Goal: Information Seeking & Learning: Learn about a topic

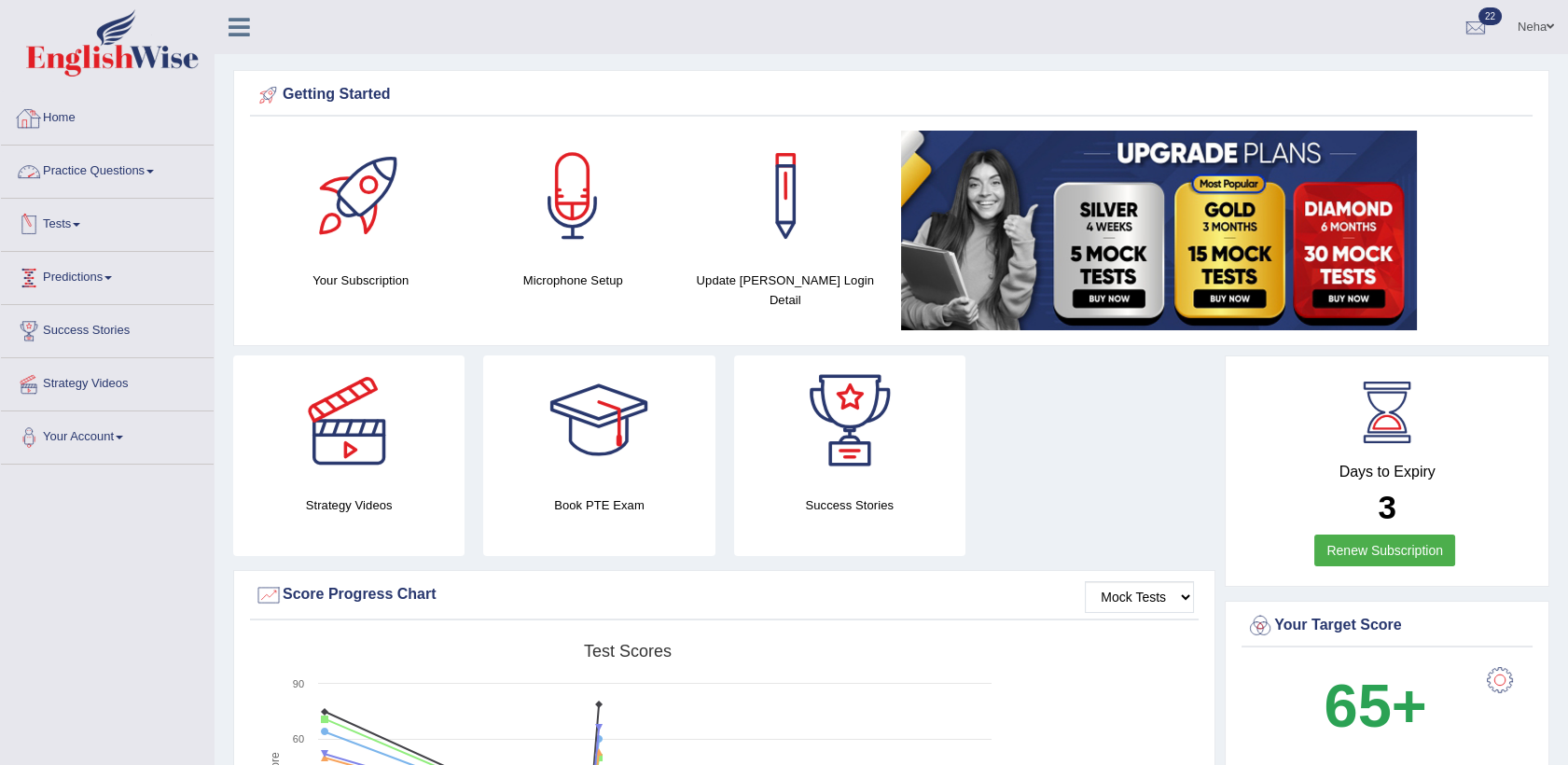
click at [52, 117] on link "Home" at bounding box center [107, 115] width 212 height 47
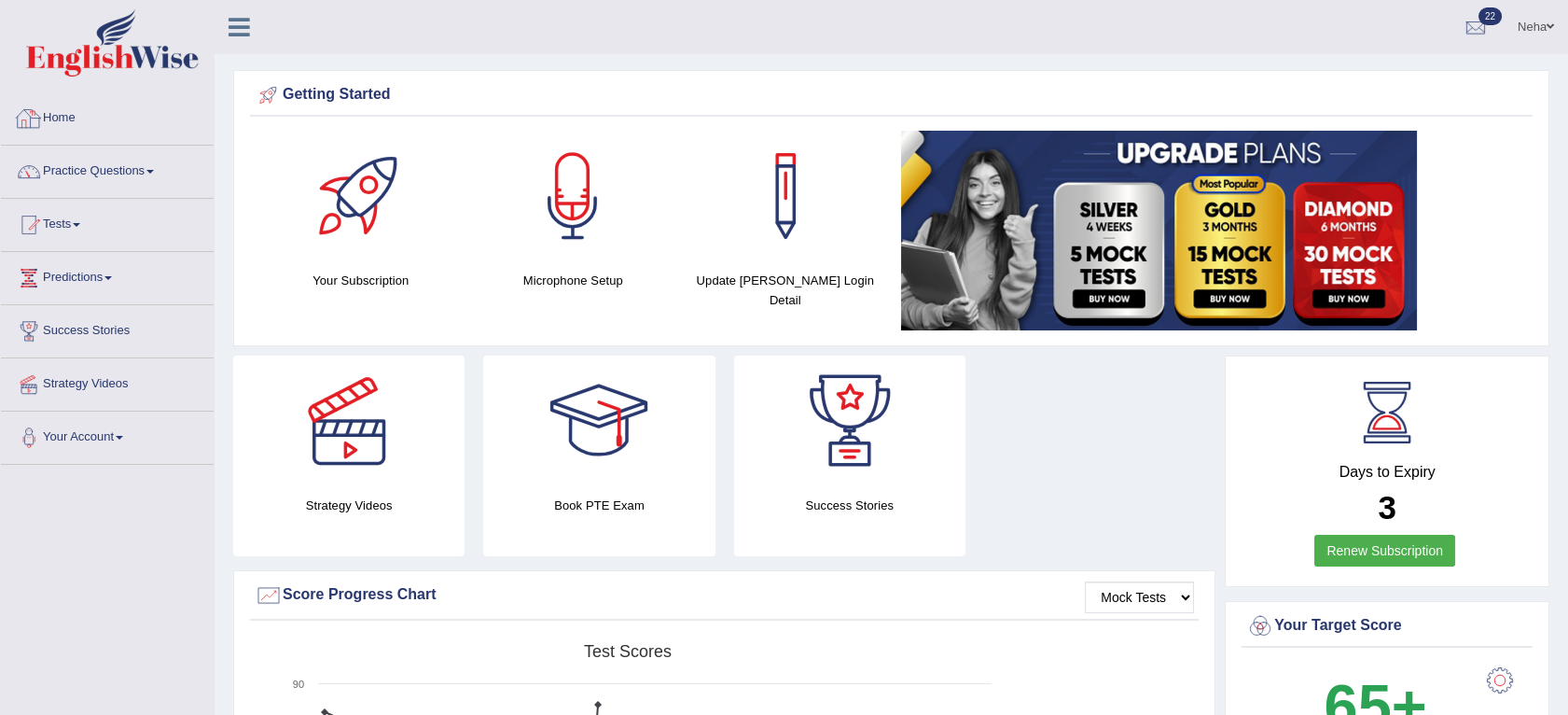
click at [53, 113] on link "Home" at bounding box center [107, 115] width 212 height 47
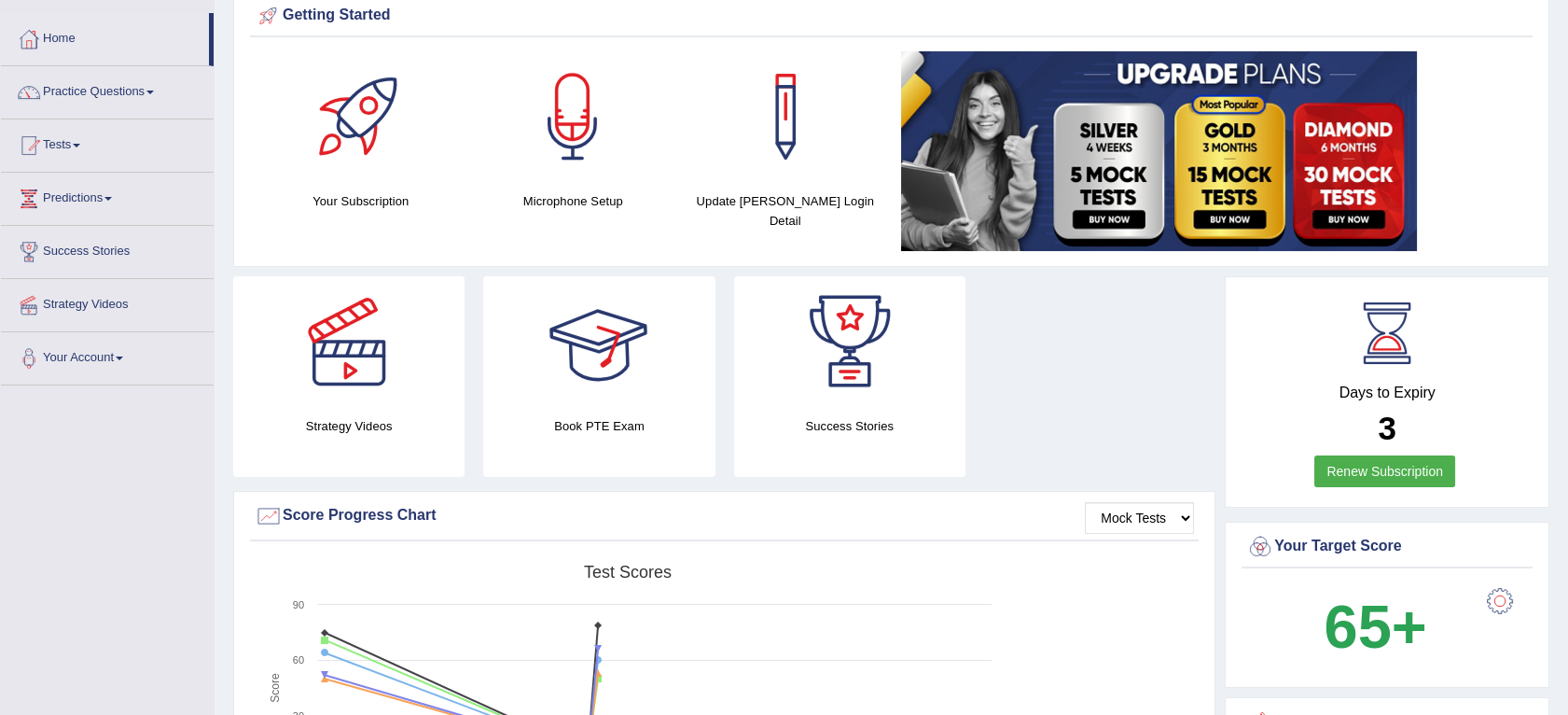
scroll to position [75, 0]
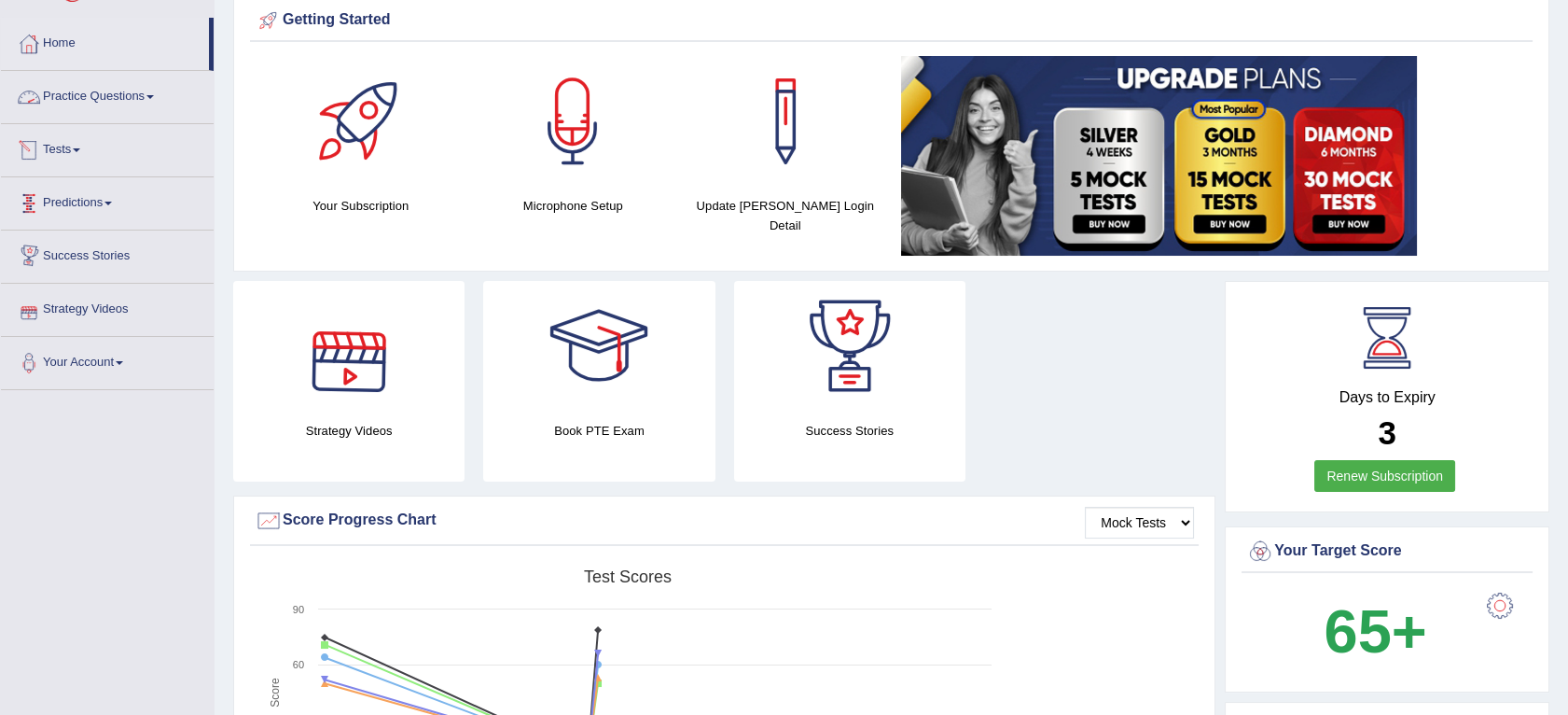
click at [150, 89] on link "Practice Questions" at bounding box center [107, 94] width 212 height 47
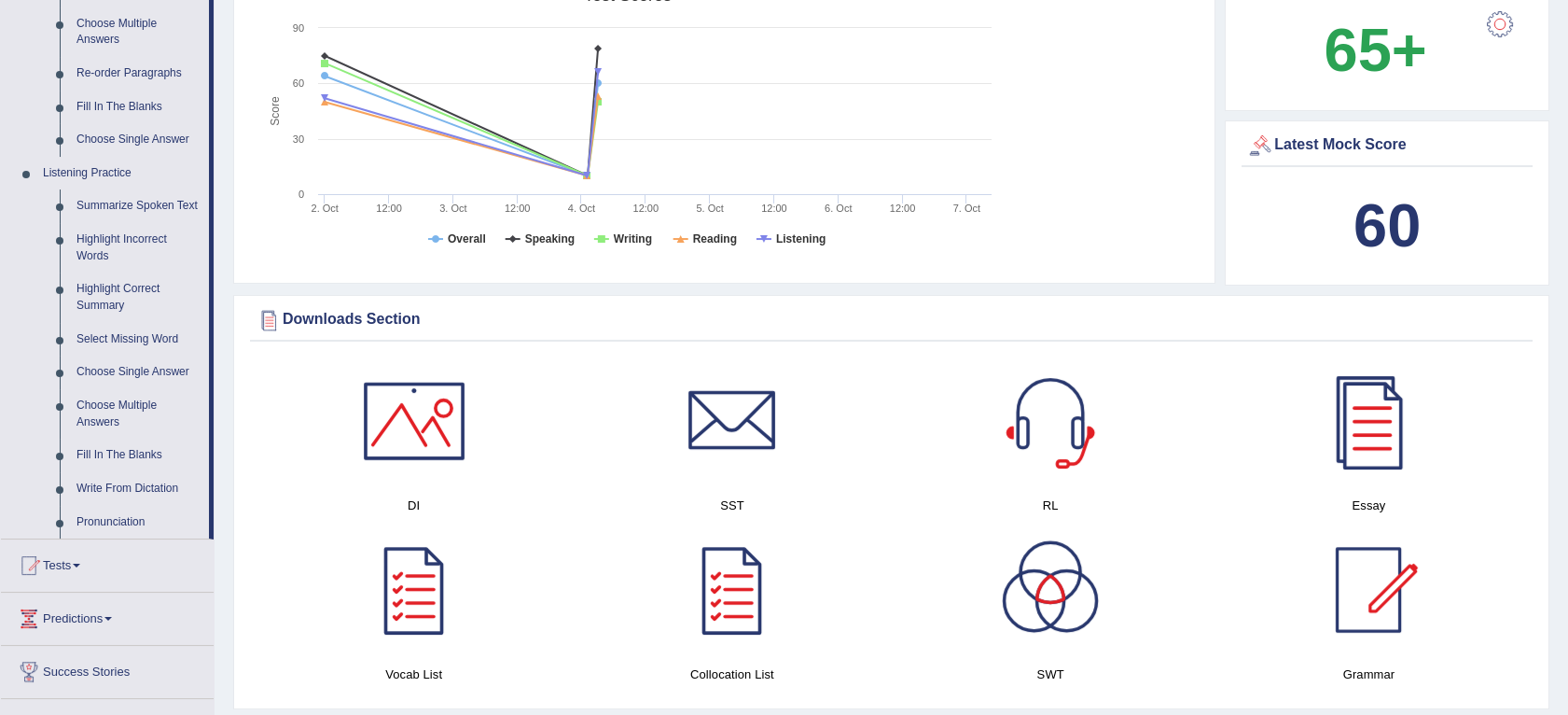
scroll to position [652, 0]
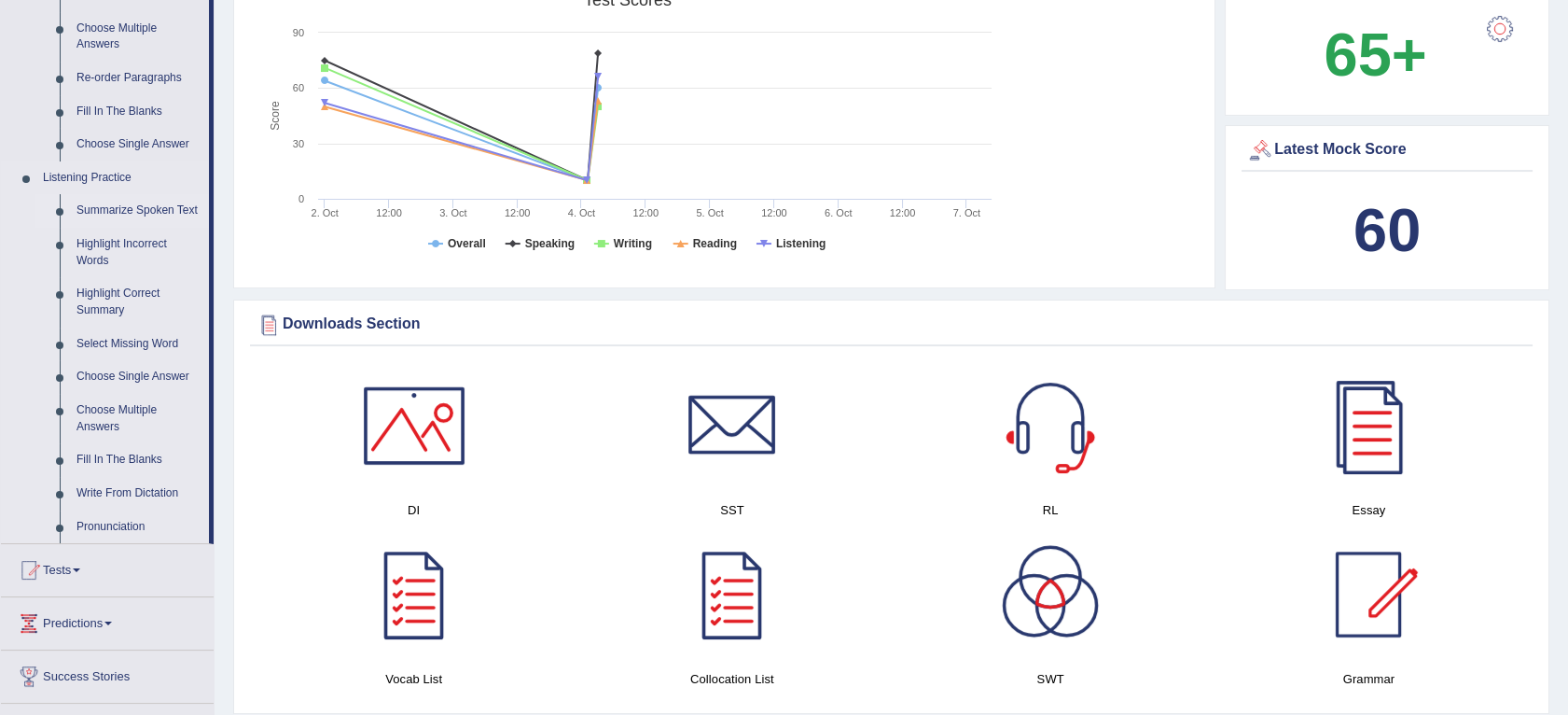
click at [144, 205] on link "Summarize Spoken Text" at bounding box center [138, 210] width 141 height 34
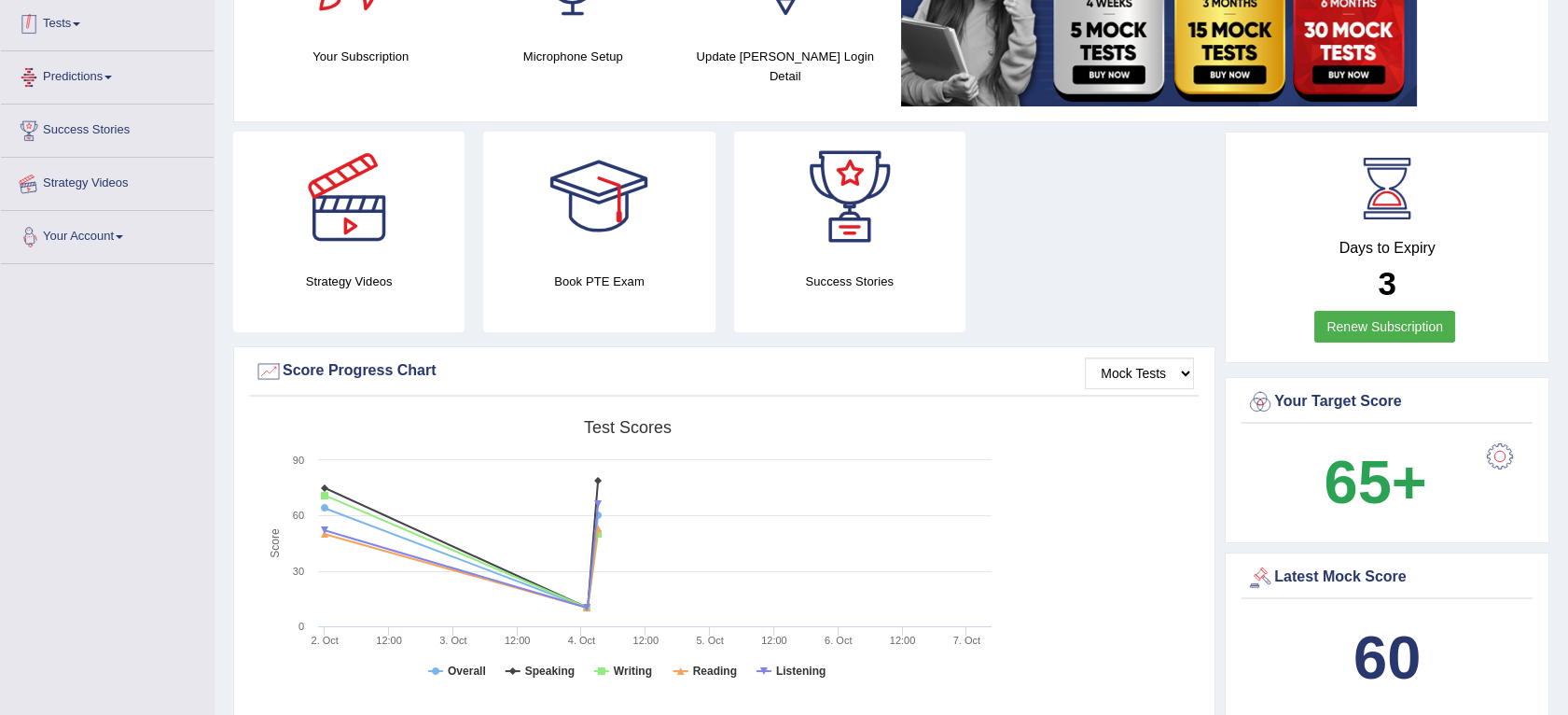
scroll to position [281, 0]
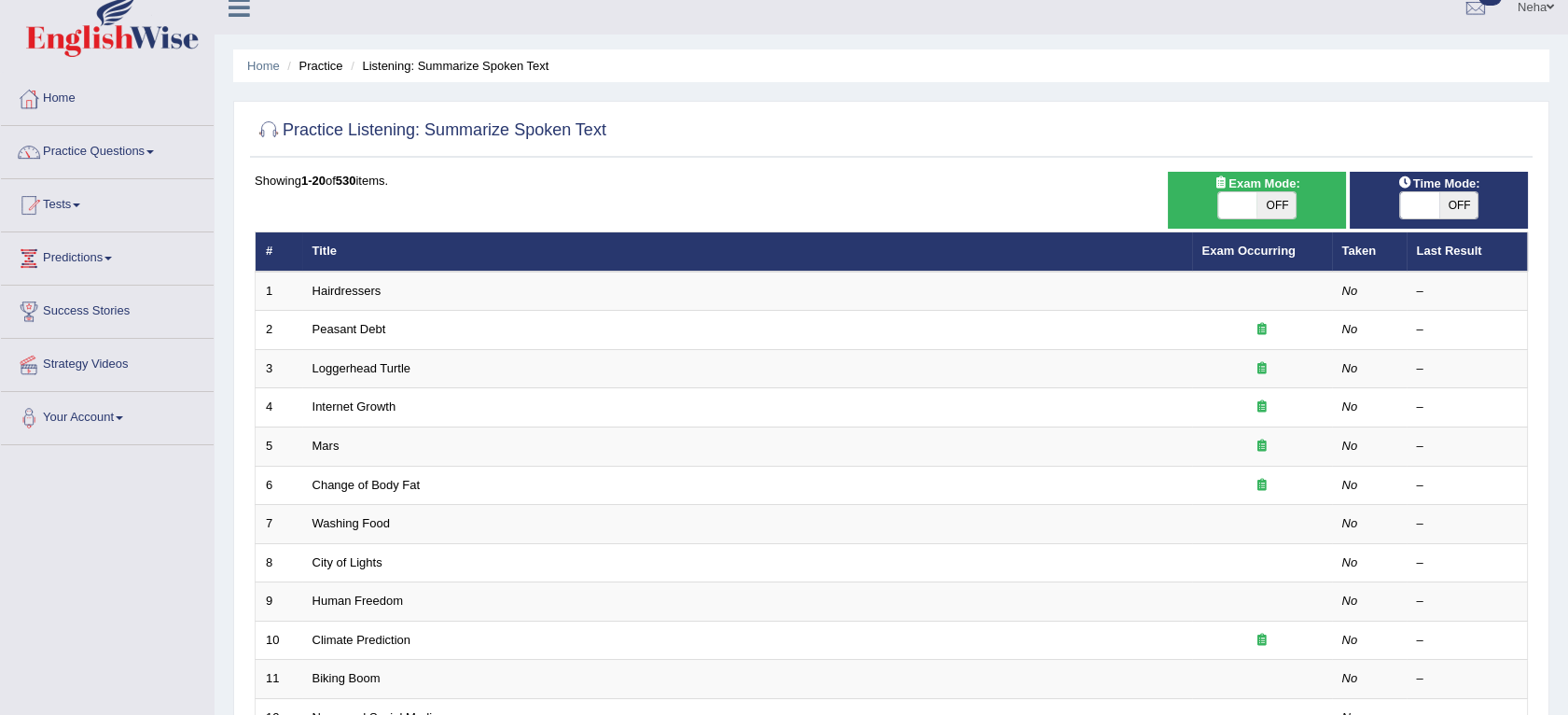
scroll to position [22, 0]
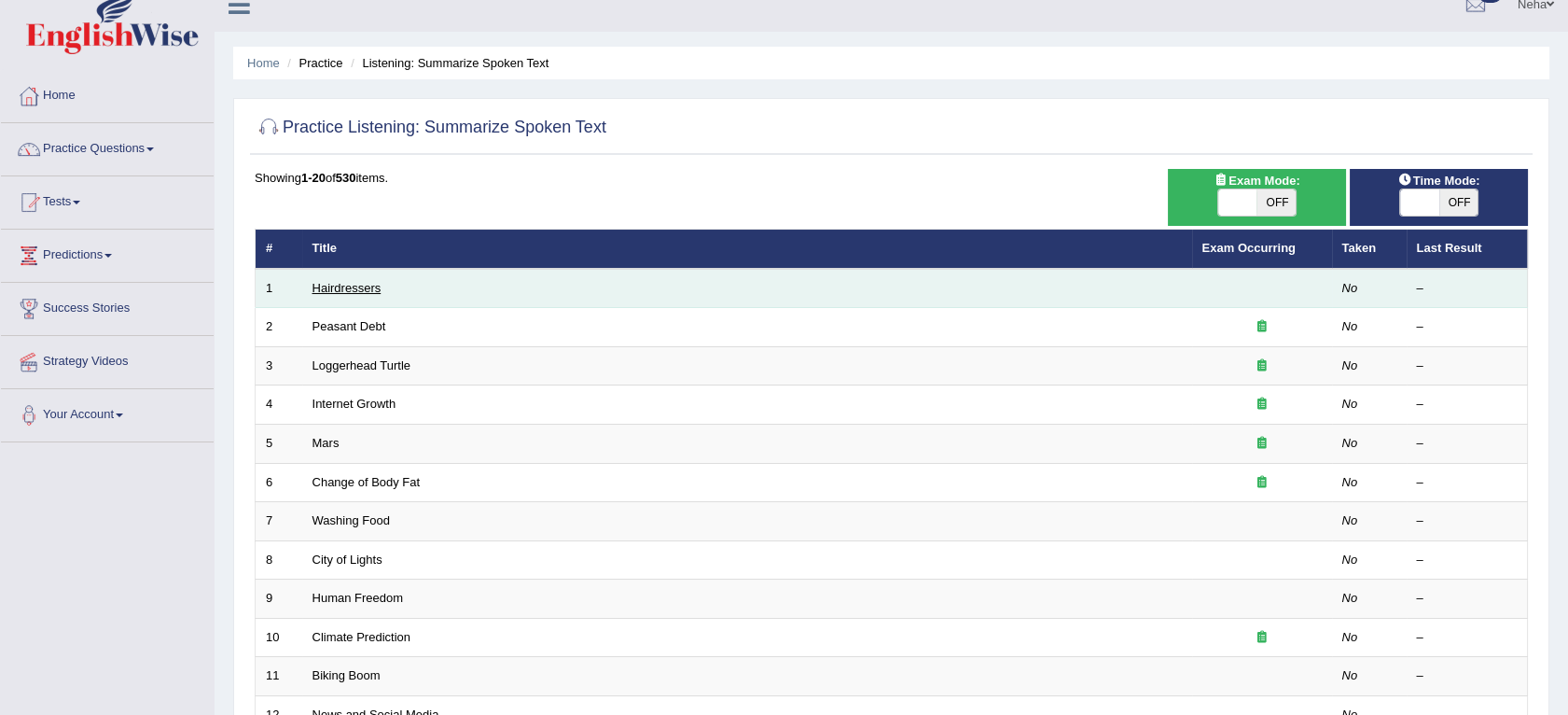
click at [366, 283] on link "Hairdressers" at bounding box center [347, 287] width 69 height 14
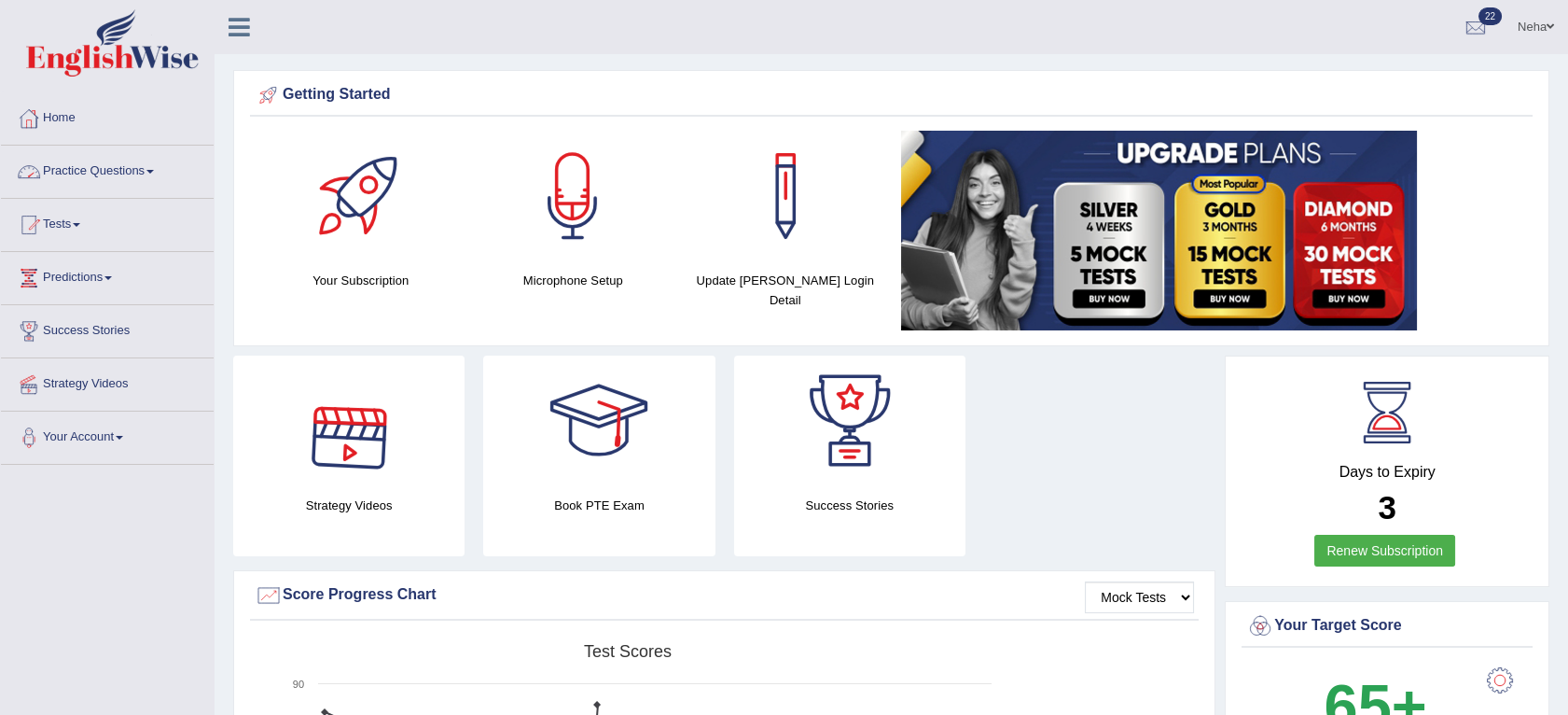
click at [155, 174] on link "Practice Questions" at bounding box center [107, 168] width 212 height 47
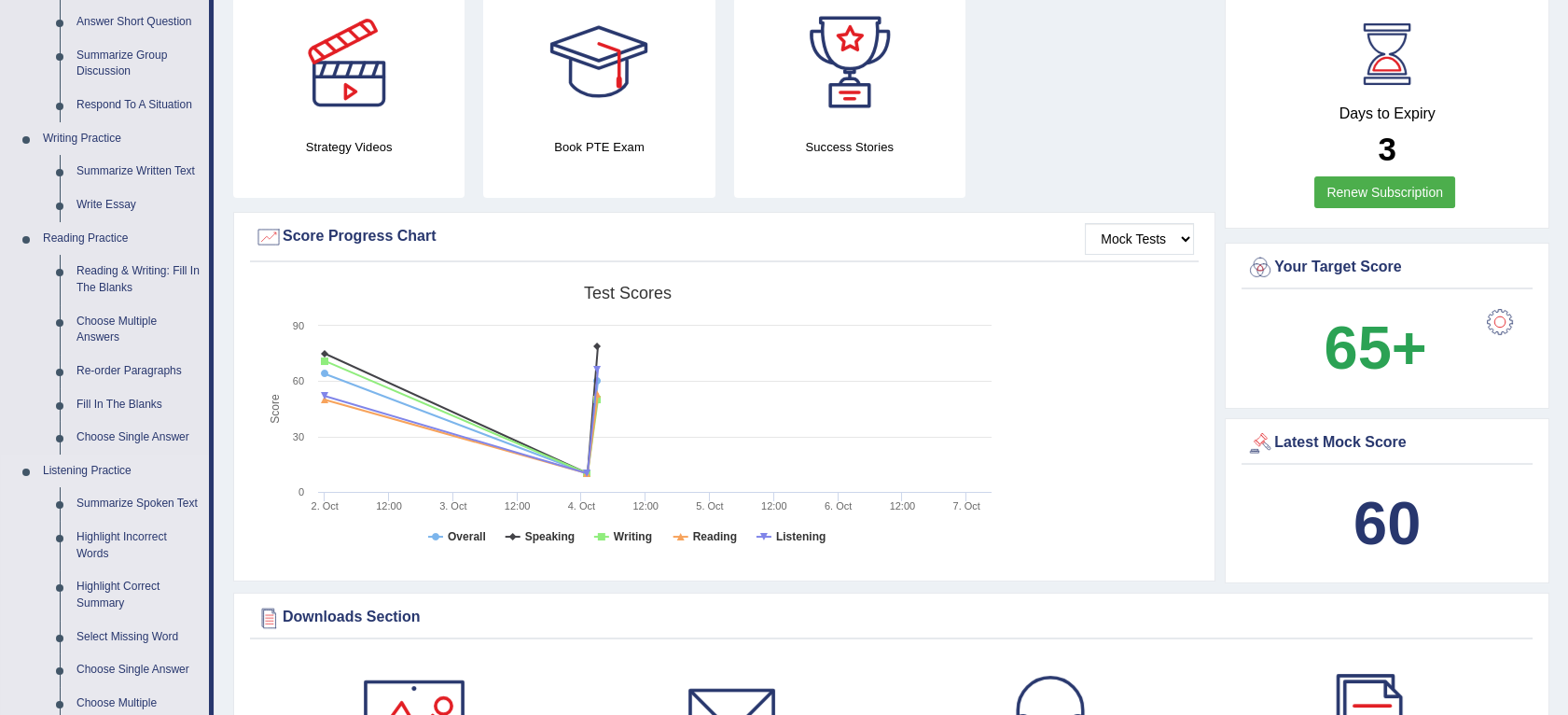
scroll to position [361, 0]
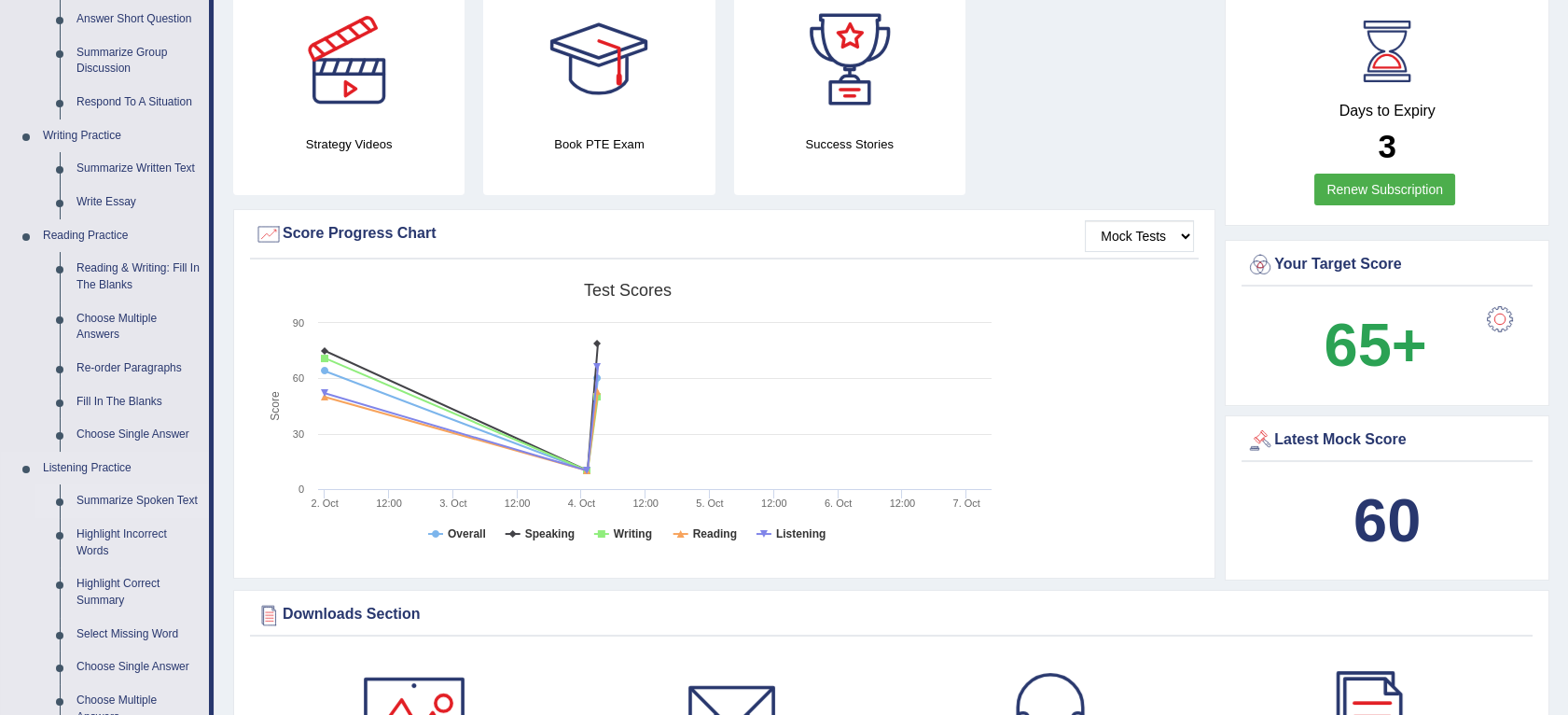
click at [154, 499] on link "Summarize Spoken Text" at bounding box center [138, 501] width 141 height 34
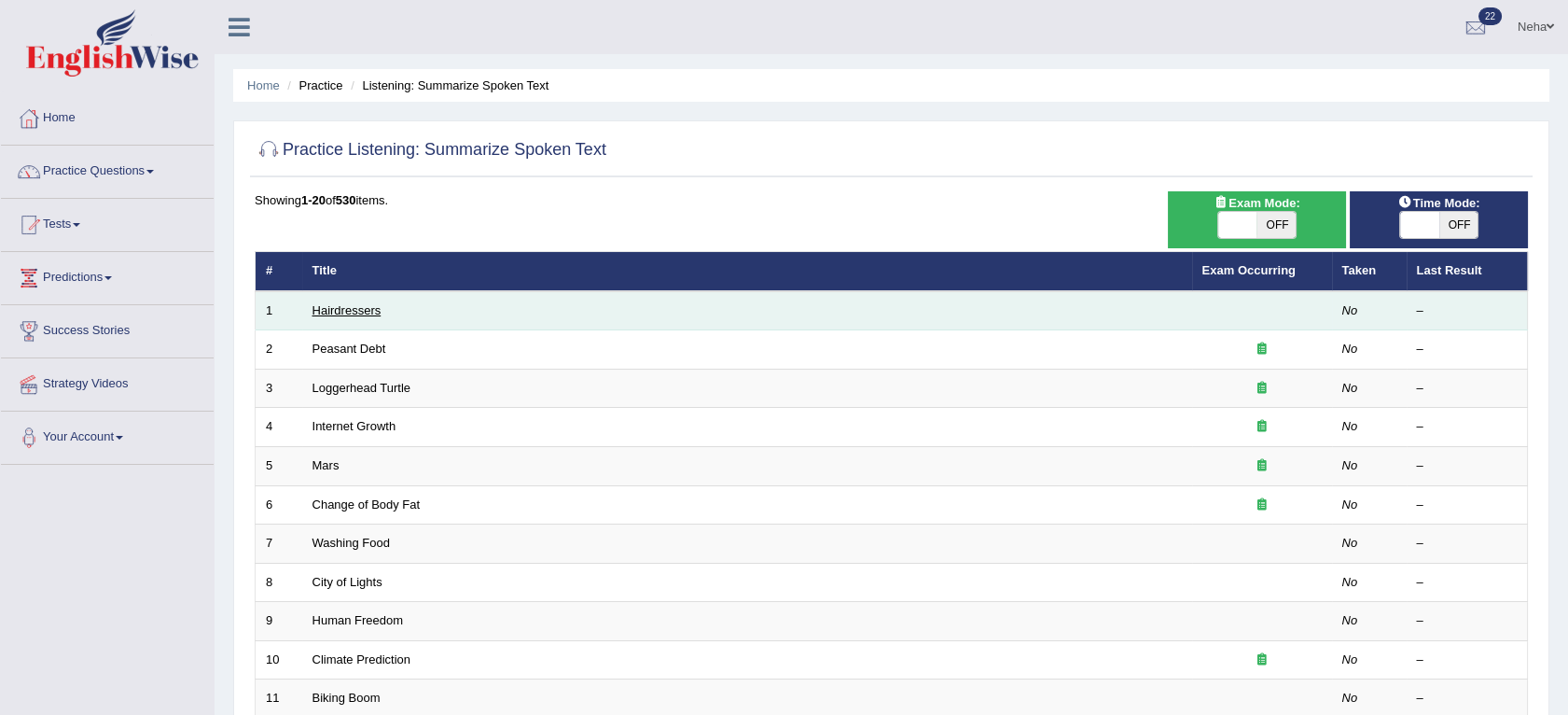
click at [373, 311] on link "Hairdressers" at bounding box center [347, 310] width 69 height 14
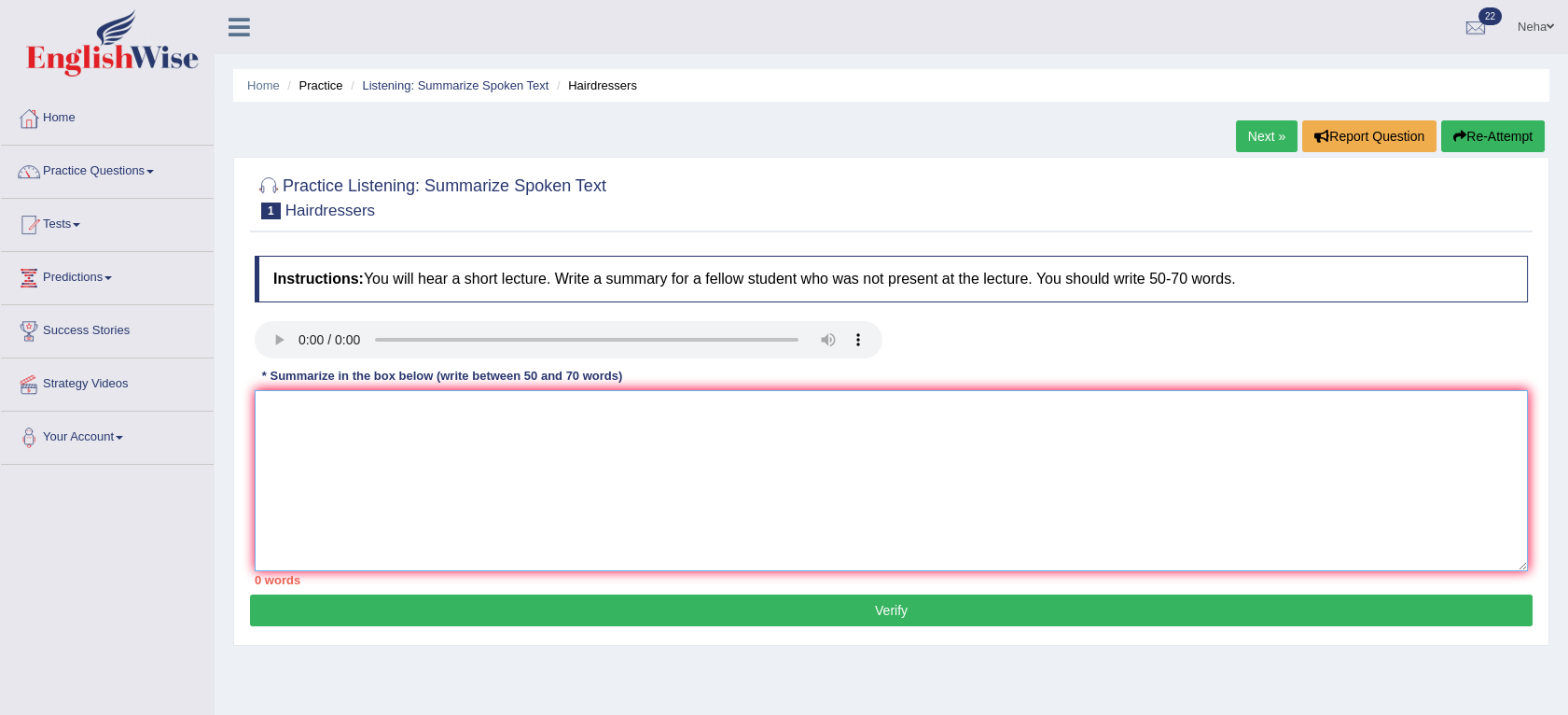
click at [513, 493] on textarea at bounding box center [891, 481] width 1273 height 181
click at [536, 536] on textarea at bounding box center [891, 481] width 1273 height 181
click at [515, 592] on div "Instructions: You will hear a short lecture. Write a summary for a fellow stude…" at bounding box center [891, 420] width 1283 height 348
click at [526, 507] on textarea at bounding box center [891, 481] width 1273 height 181
click at [525, 531] on textarea at bounding box center [891, 481] width 1273 height 181
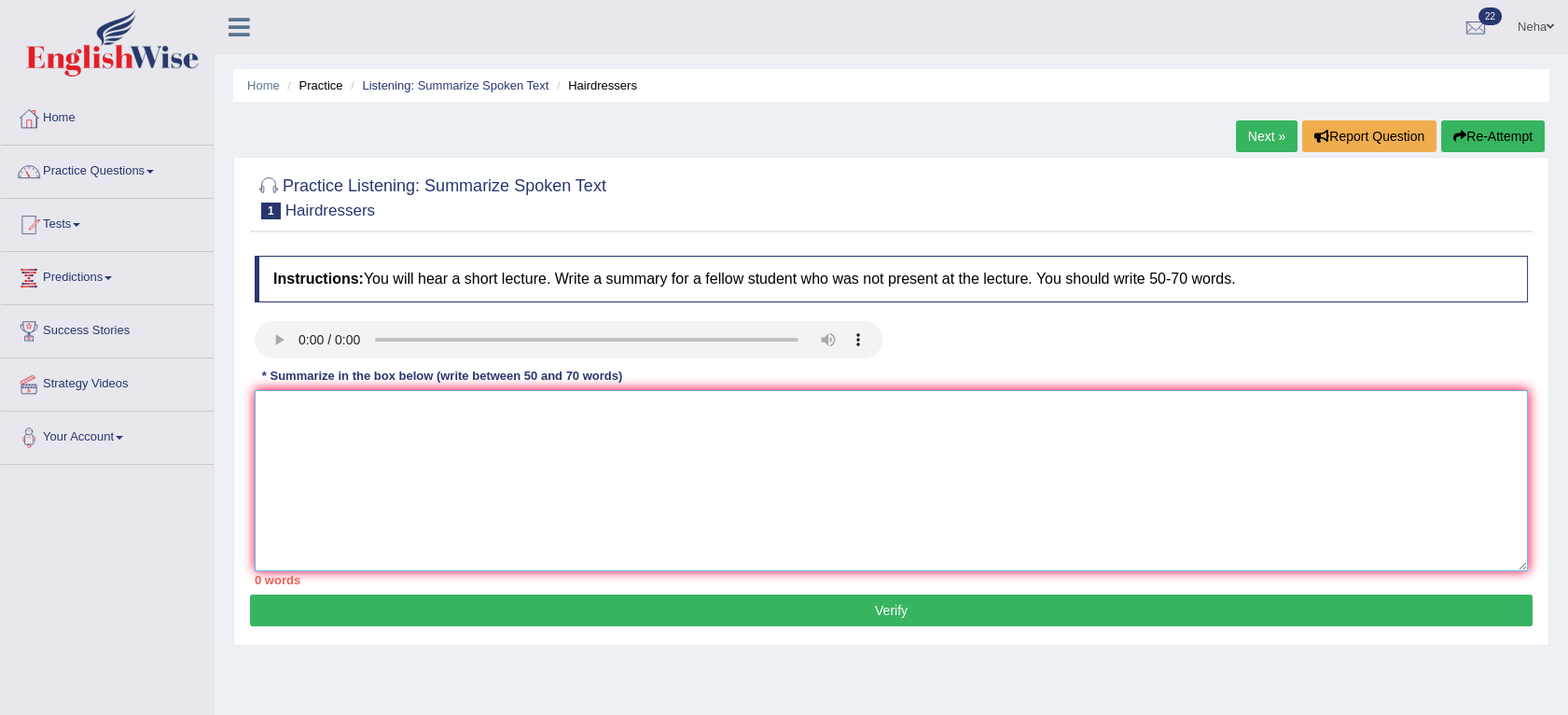
click at [517, 545] on textarea at bounding box center [891, 481] width 1273 height 181
paste textarea "The speaker provided a comprehensive overview of [main topic], highlighting sev…"
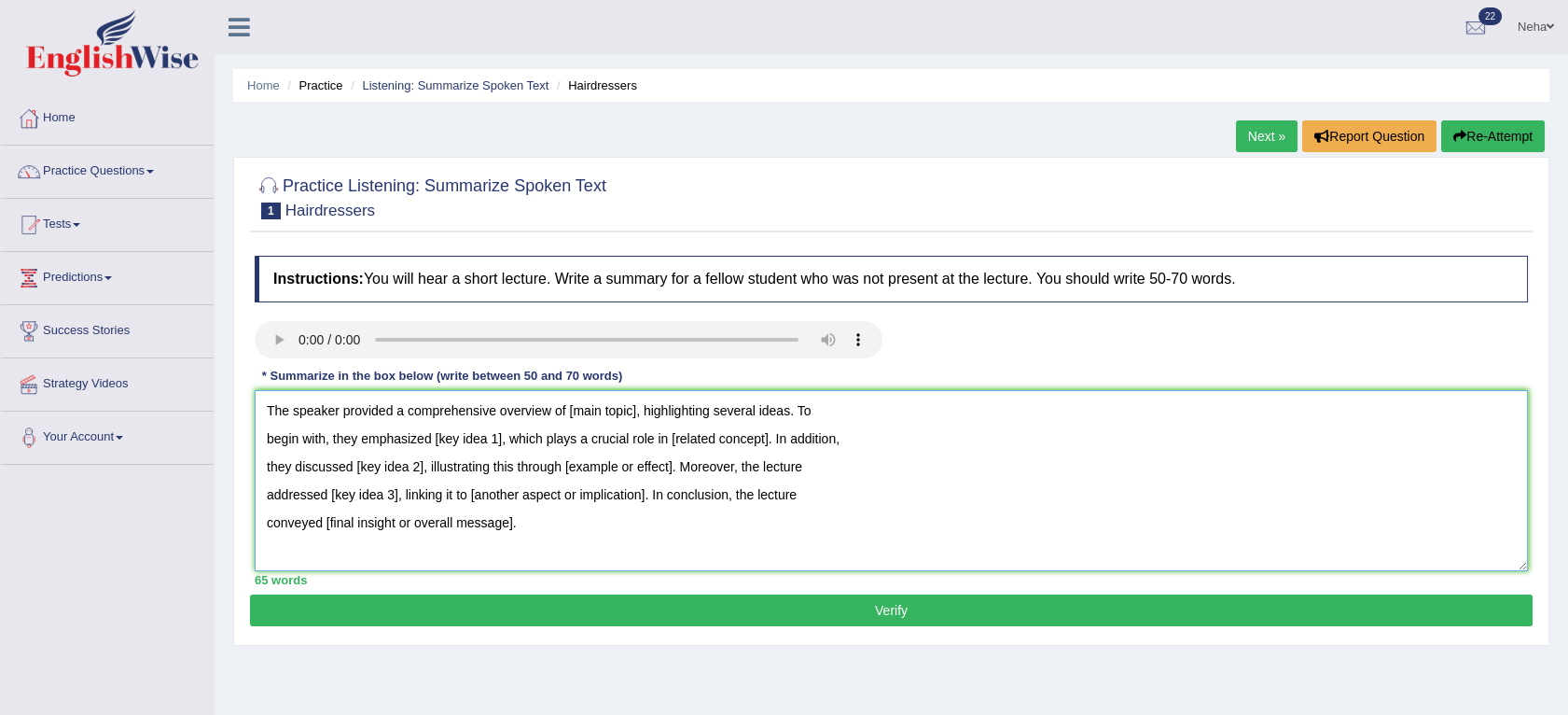
click at [634, 408] on textarea "The speaker provided a comprehensive overview of [main topic], highlighting sev…" at bounding box center [891, 481] width 1273 height 181
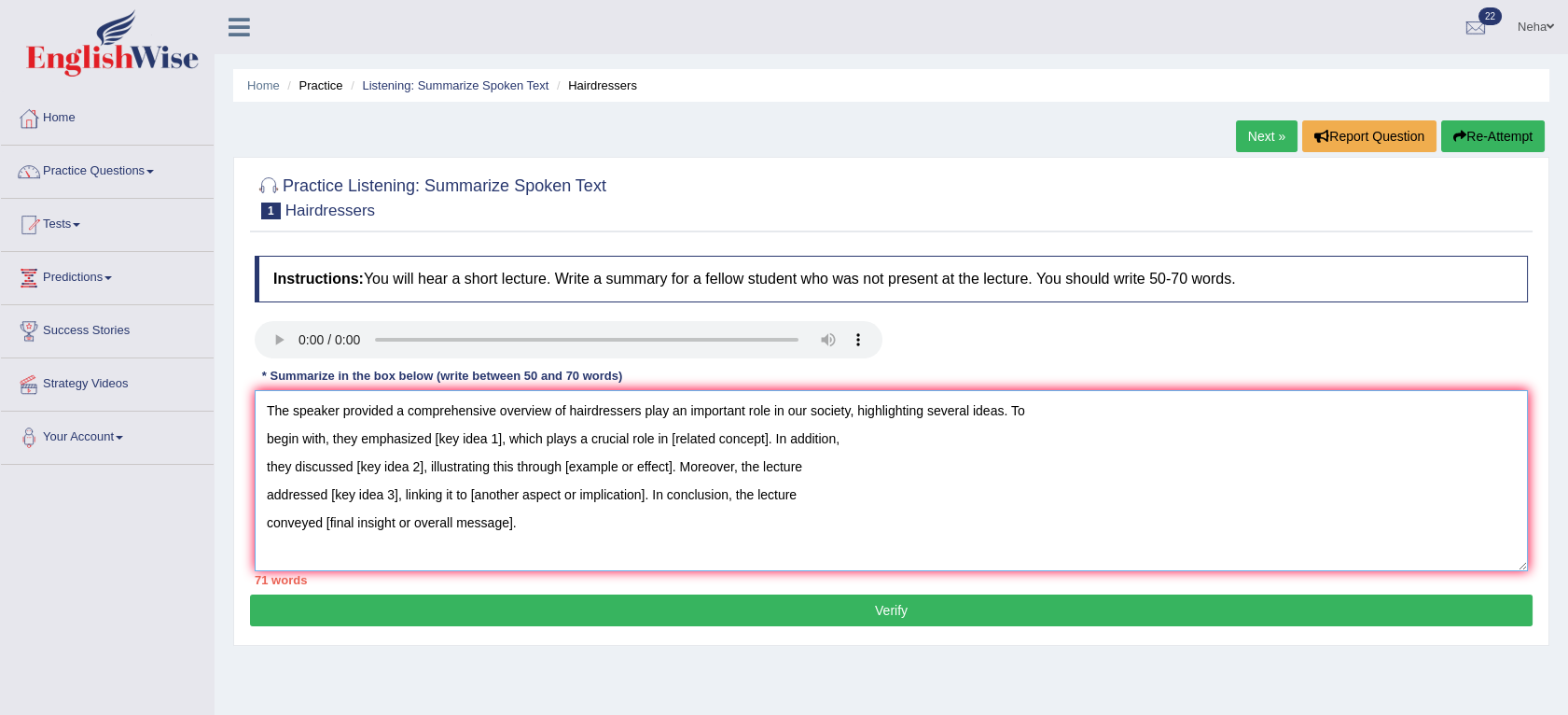
click at [498, 448] on textarea "The speaker provided a comprehensive overview of hairdressers play an important…" at bounding box center [891, 481] width 1273 height 181
click at [836, 440] on textarea "The speaker provided a comprehensive overview of hairdressers play an important…" at bounding box center [891, 481] width 1273 height 181
click at [837, 440] on textarea "The speaker provided a comprehensive overview of hairdressers play an important…" at bounding box center [891, 481] width 1273 height 181
click at [845, 411] on textarea "The speaker provided a comprehensive overview of hairdressers play an important…" at bounding box center [891, 481] width 1273 height 181
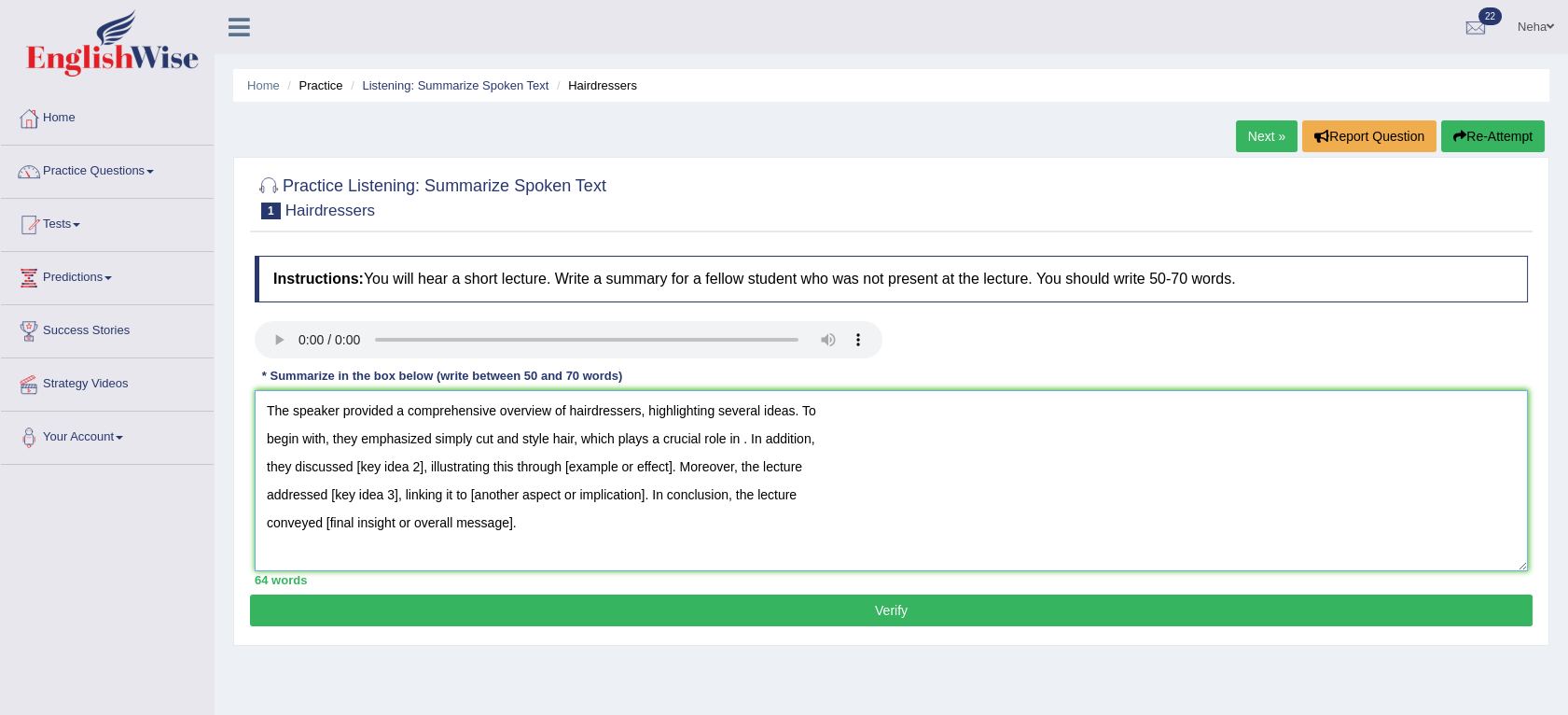
click at [737, 441] on textarea "The speaker provided a comprehensive overview of hairdressers, highlighting sev…" at bounding box center [891, 481] width 1273 height 181
click at [422, 473] on textarea "The speaker provided a comprehensive overview of hairdressers, highlighting sev…" at bounding box center [891, 481] width 1273 height 181
click at [761, 474] on textarea "The speaker provided a comprehensive overview of hairdressers, highlighting sev…" at bounding box center [891, 481] width 1273 height 181
click at [396, 495] on textarea "The speaker provided a comprehensive overview of hairdressers, highlighting sev…" at bounding box center [891, 481] width 1273 height 181
click at [509, 525] on textarea "The speaker provided a comprehensive overview of hairdressers, highlighting sev…" at bounding box center [891, 481] width 1273 height 181
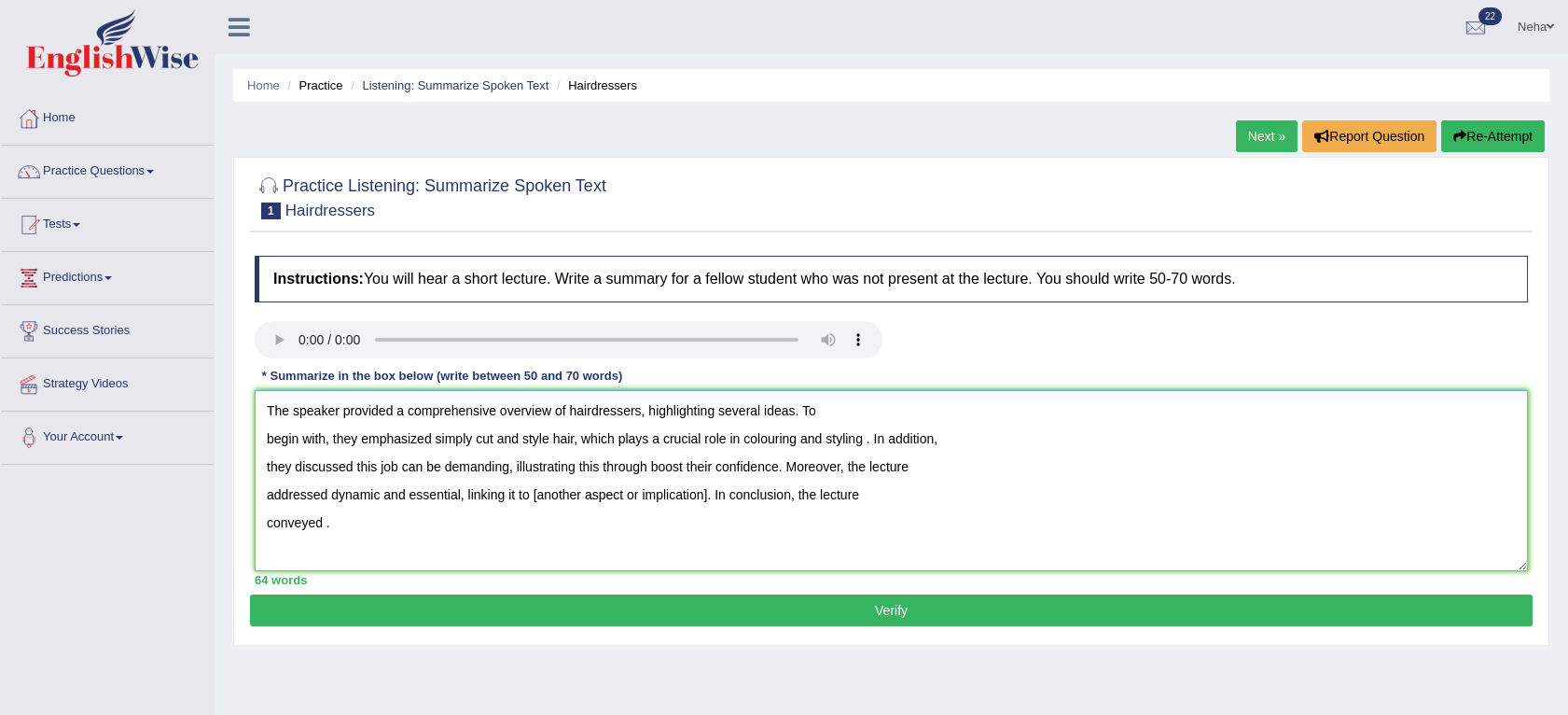
click at [709, 500] on textarea "The speaker provided a comprehensive overview of hairdressers, highlighting sev…" at bounding box center [891, 481] width 1273 height 181
click at [321, 528] on textarea "The speaker provided a comprehensive overview of hairdressers, highlighting sev…" at bounding box center [891, 481] width 1273 height 181
click at [458, 503] on textarea "The speaker provided a comprehensive overview of hairdressers, highlighting sev…" at bounding box center [891, 481] width 1273 height 181
click at [468, 503] on textarea "The speaker provided a comprehensive overview of hairdressers, highlighting sev…" at bounding box center [891, 481] width 1273 height 181
click at [463, 497] on textarea "The speaker provided a comprehensive overview of hairdressers, highlighting sev…" at bounding box center [891, 481] width 1273 height 181
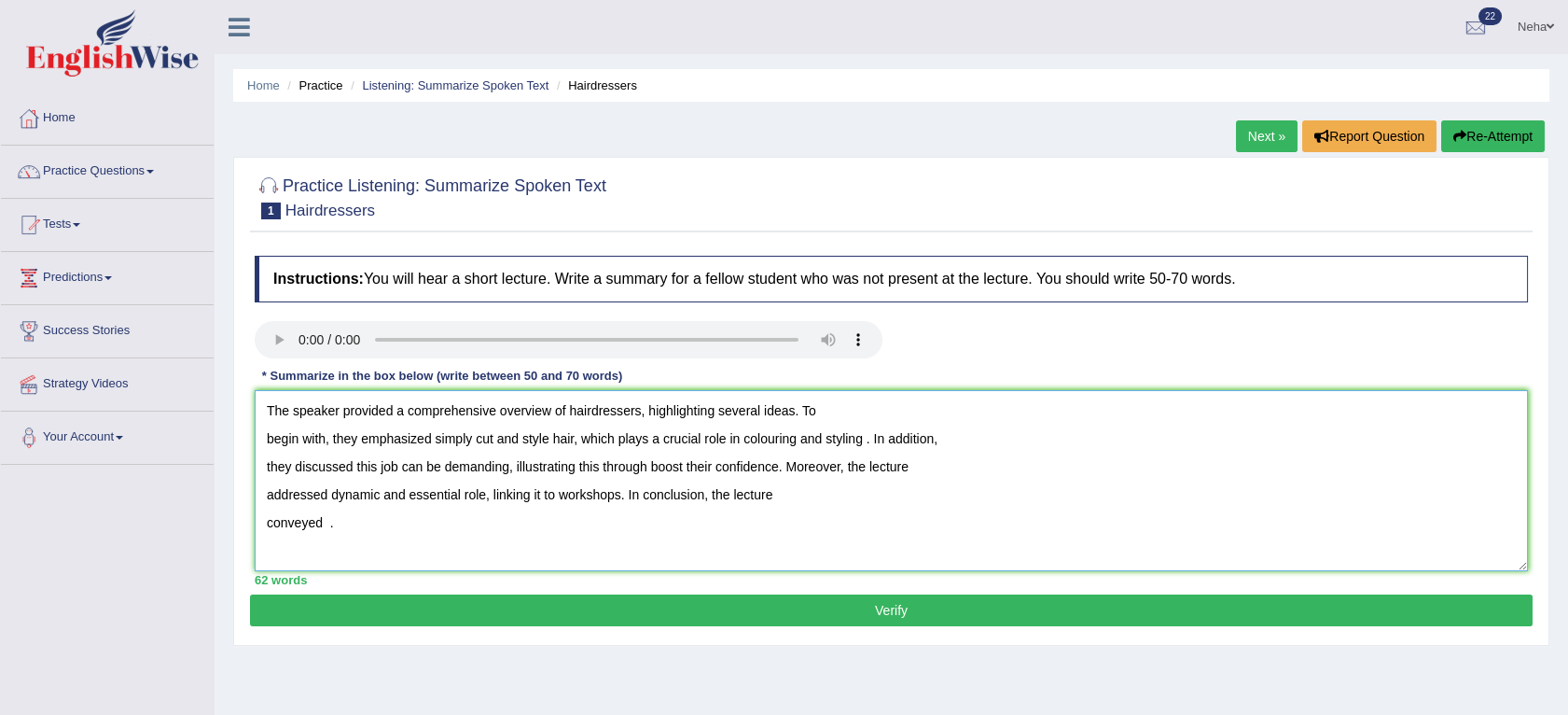
click at [319, 528] on textarea "The speaker provided a comprehensive overview of hairdressers, highlighting sev…" at bounding box center [891, 481] width 1273 height 181
click at [554, 502] on textarea "The speaker provided a comprehensive overview of hairdressers, highlighting sev…" at bounding box center [891, 481] width 1273 height 181
click at [360, 528] on textarea "The speaker provided a comprehensive overview of hairdressers, highlighting sev…" at bounding box center [891, 481] width 1273 height 181
click at [737, 500] on textarea "The speaker provided a comprehensive overview of hairdressers, highlighting sev…" at bounding box center [891, 481] width 1273 height 181
click at [426, 527] on textarea "The speaker provided a comprehensive overview of hairdressers, highlighting sev…" at bounding box center [891, 481] width 1273 height 181
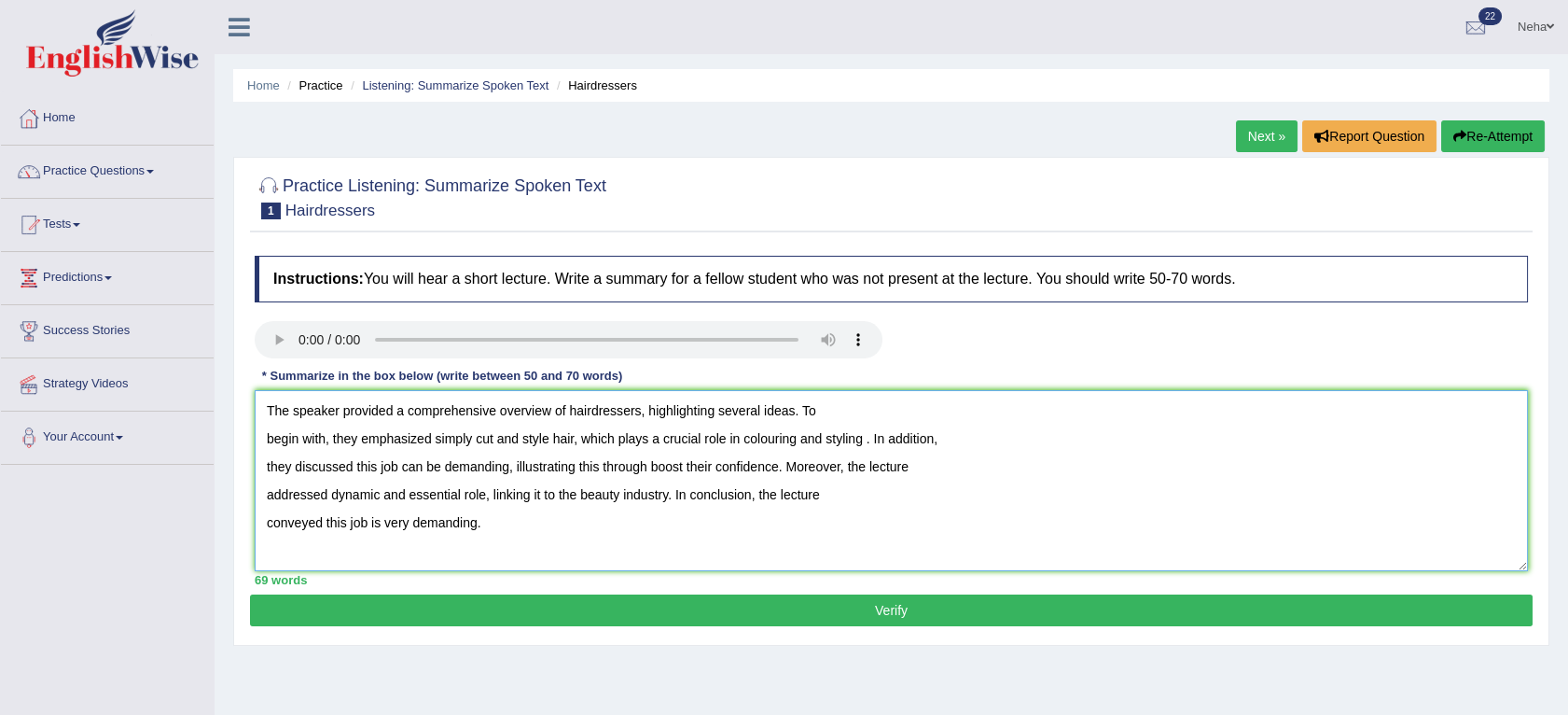
click at [504, 533] on textarea "The speaker provided a comprehensive overview of hairdressers, highlighting sev…" at bounding box center [891, 481] width 1273 height 181
click at [263, 433] on textarea "The speaker provided a comprehensive overview of hairdressers, highlighting sev…" at bounding box center [891, 481] width 1273 height 181
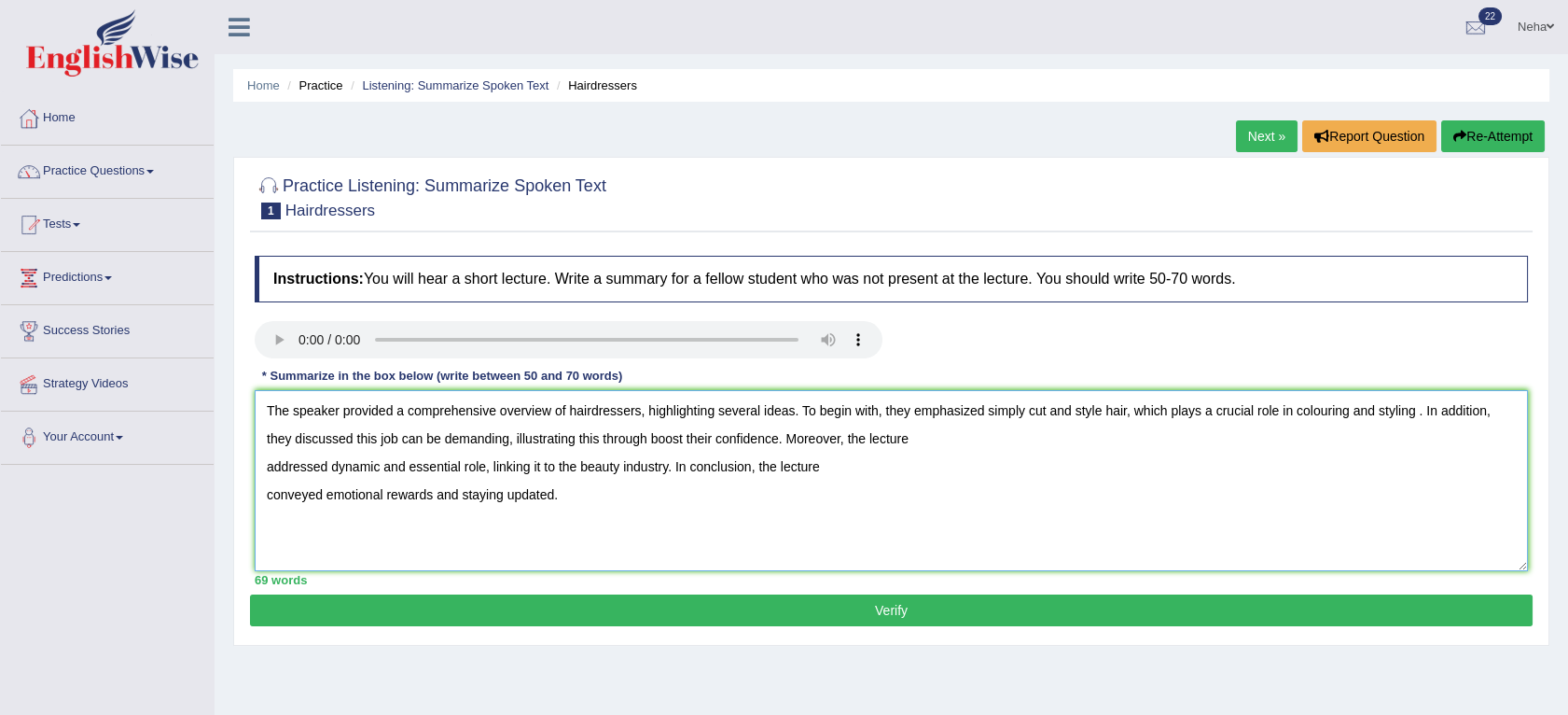
click at [263, 468] on textarea "The speaker provided a comprehensive overview of hairdressers, highlighting sev…" at bounding box center [891, 481] width 1273 height 181
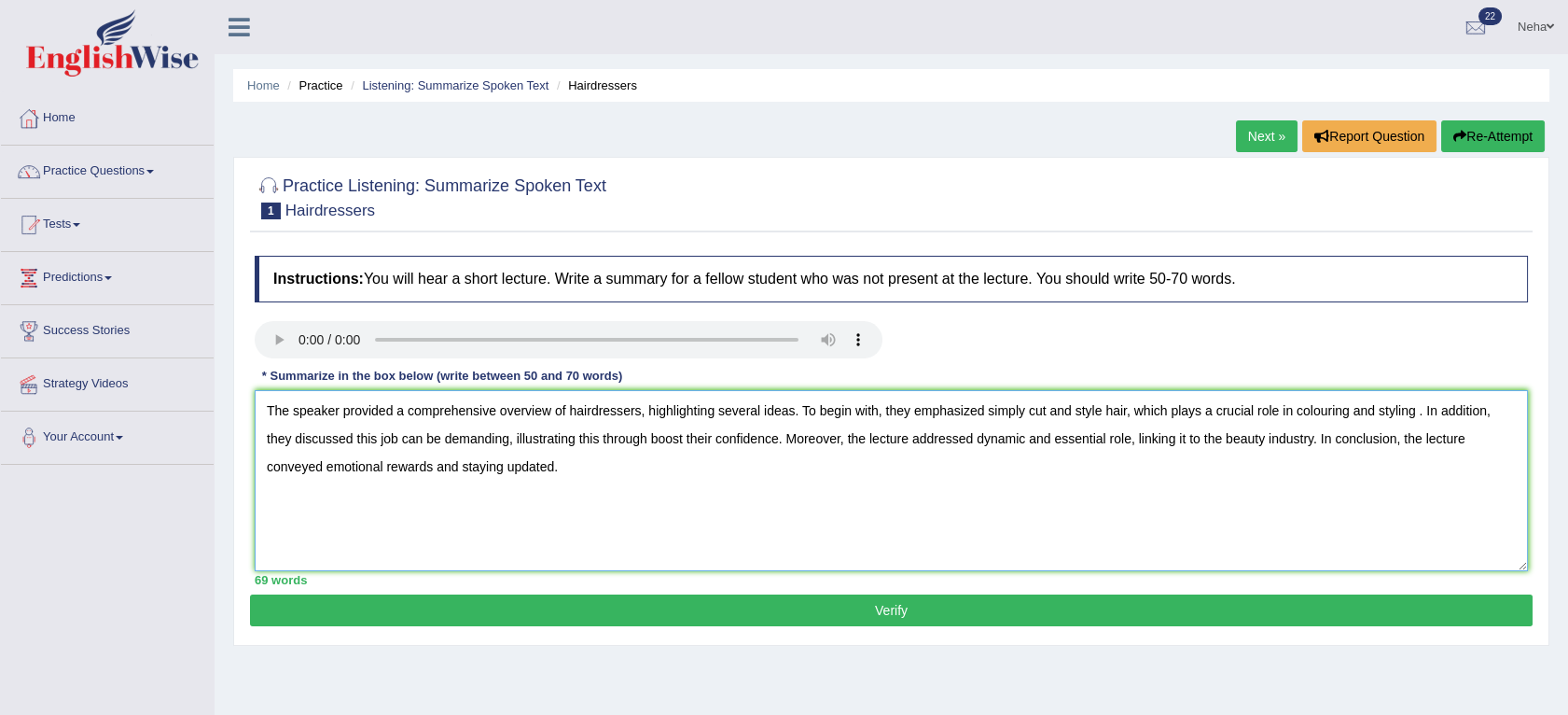
click at [1423, 413] on textarea "The speaker provided a comprehensive overview of hairdressers, highlighting sev…" at bounding box center [891, 481] width 1273 height 181
click at [1415, 415] on textarea "The speaker provided a comprehensive overview of hairdressers, highlighting sev…" at bounding box center [891, 481] width 1273 height 181
click at [683, 444] on textarea "The speaker provided a comprehensive overview of hairdressers, highlighting sev…" at bounding box center [891, 481] width 1273 height 181
type textarea "The speaker provided a comprehensive overview of hairdressers, highlighting sev…"
click at [743, 604] on button "Verify" at bounding box center [891, 609] width 1283 height 32
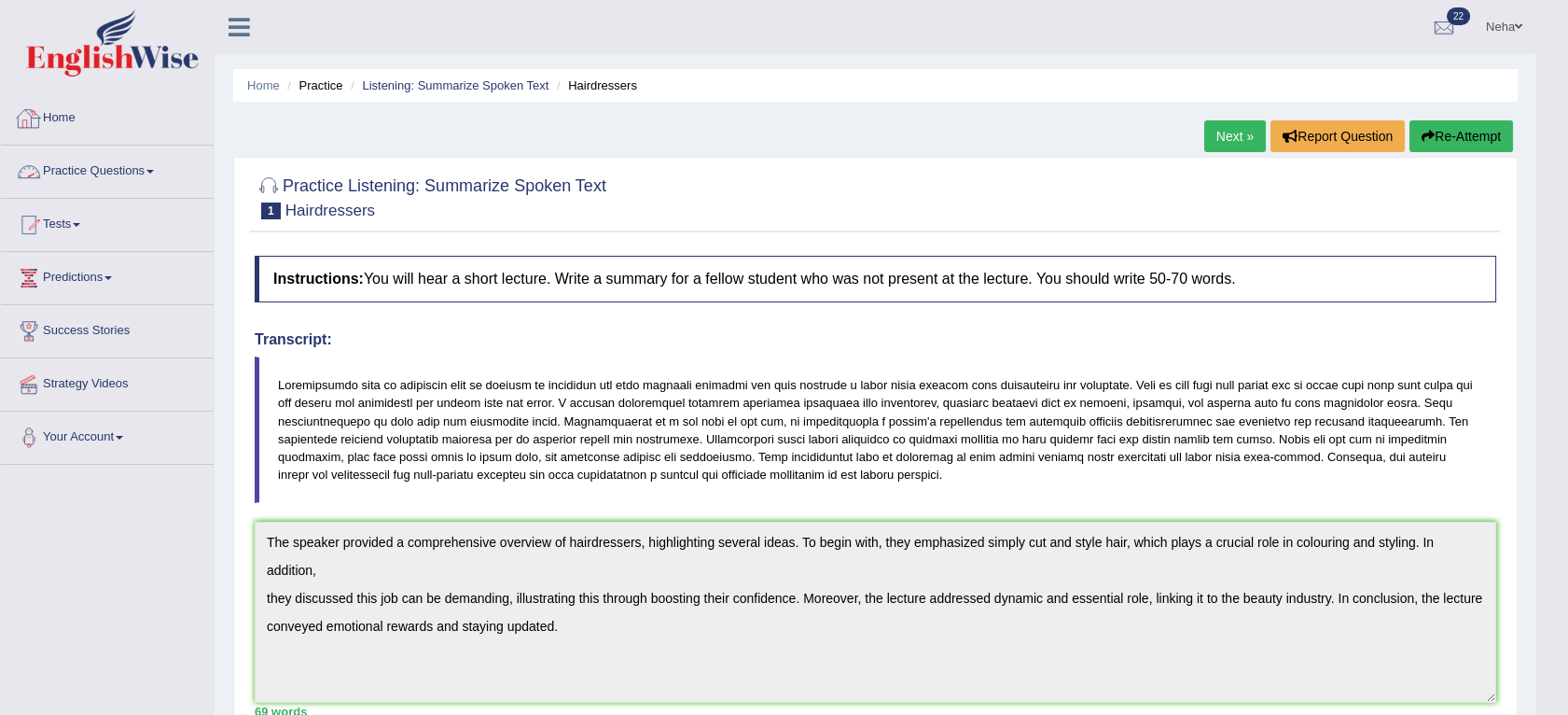
click at [97, 166] on link "Practice Questions" at bounding box center [107, 168] width 212 height 47
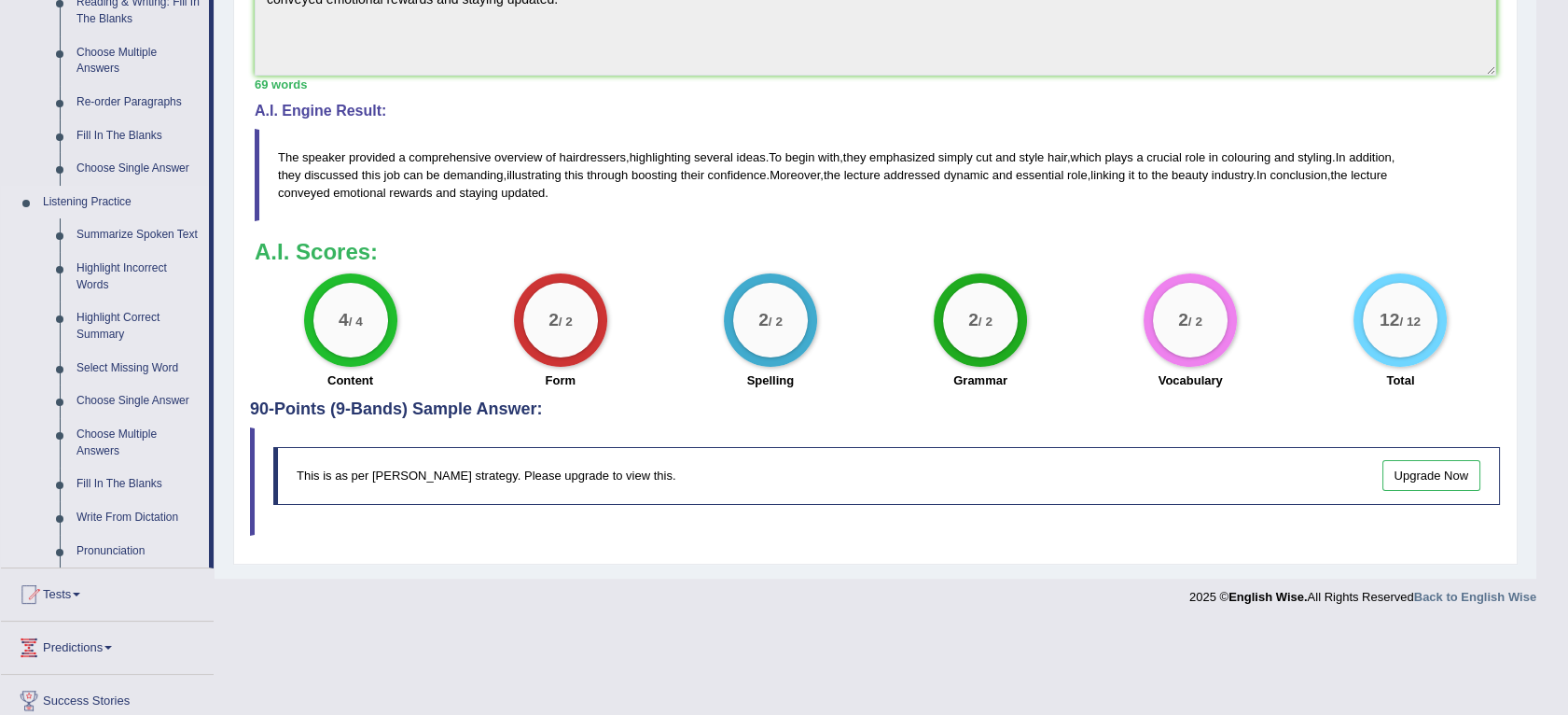
scroll to position [642, 0]
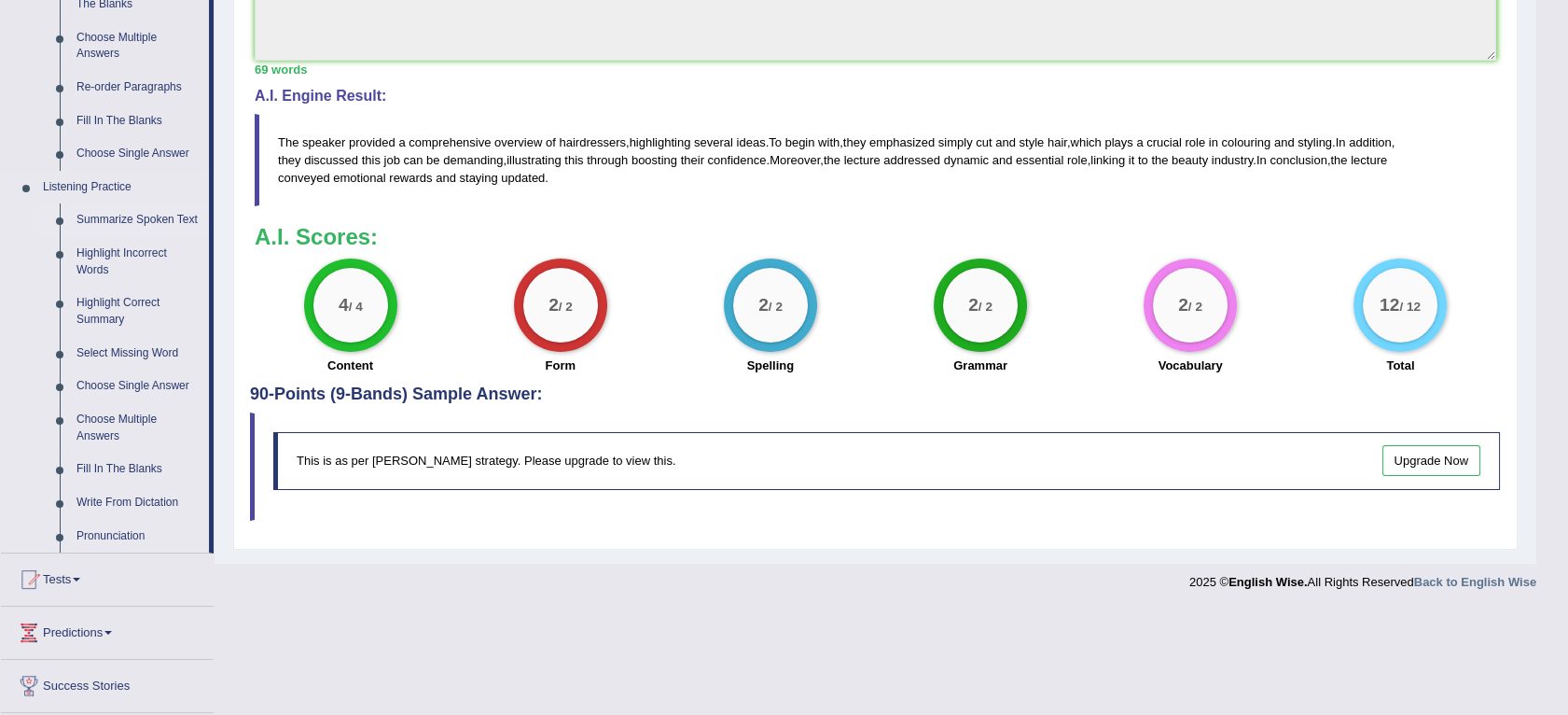
click at [167, 213] on link "Summarize Spoken Text" at bounding box center [138, 220] width 141 height 34
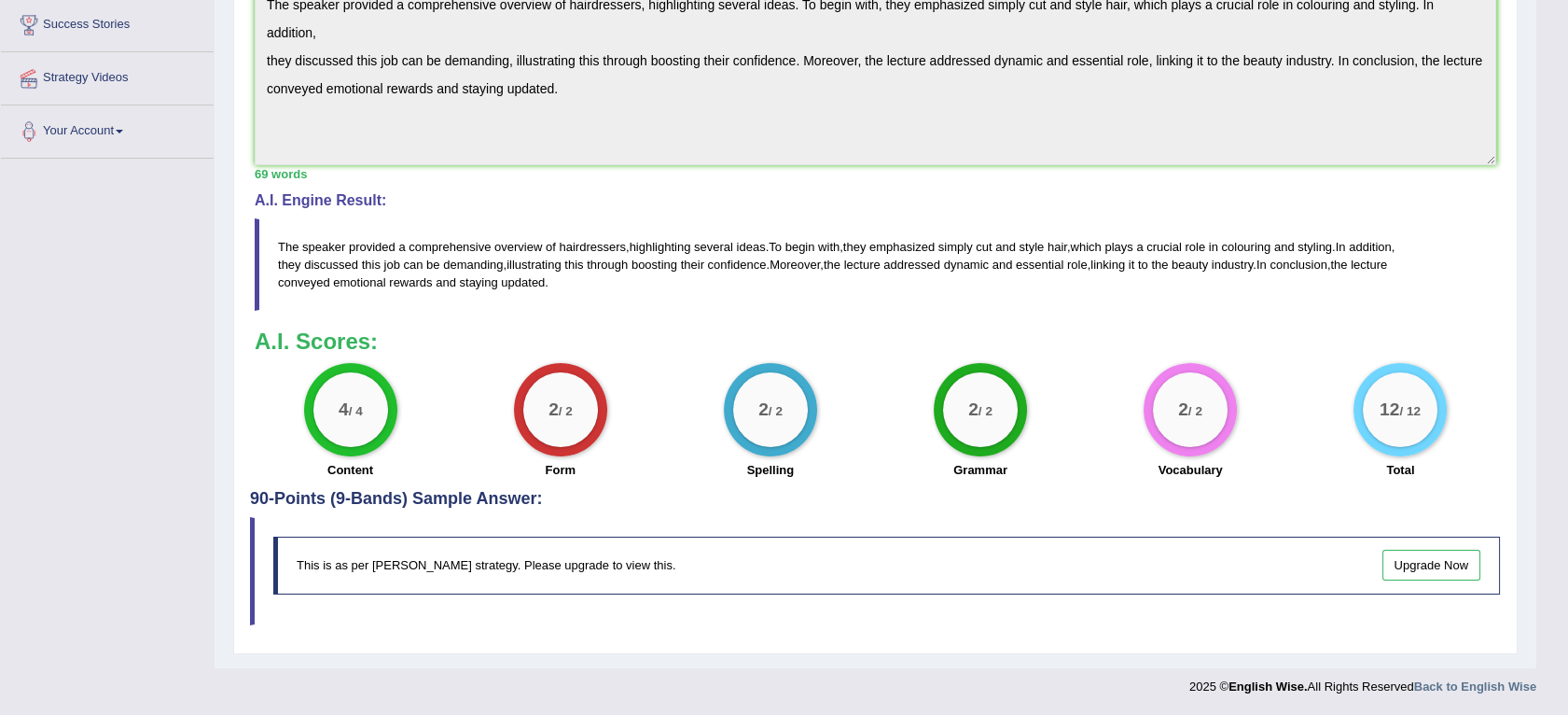
scroll to position [354, 0]
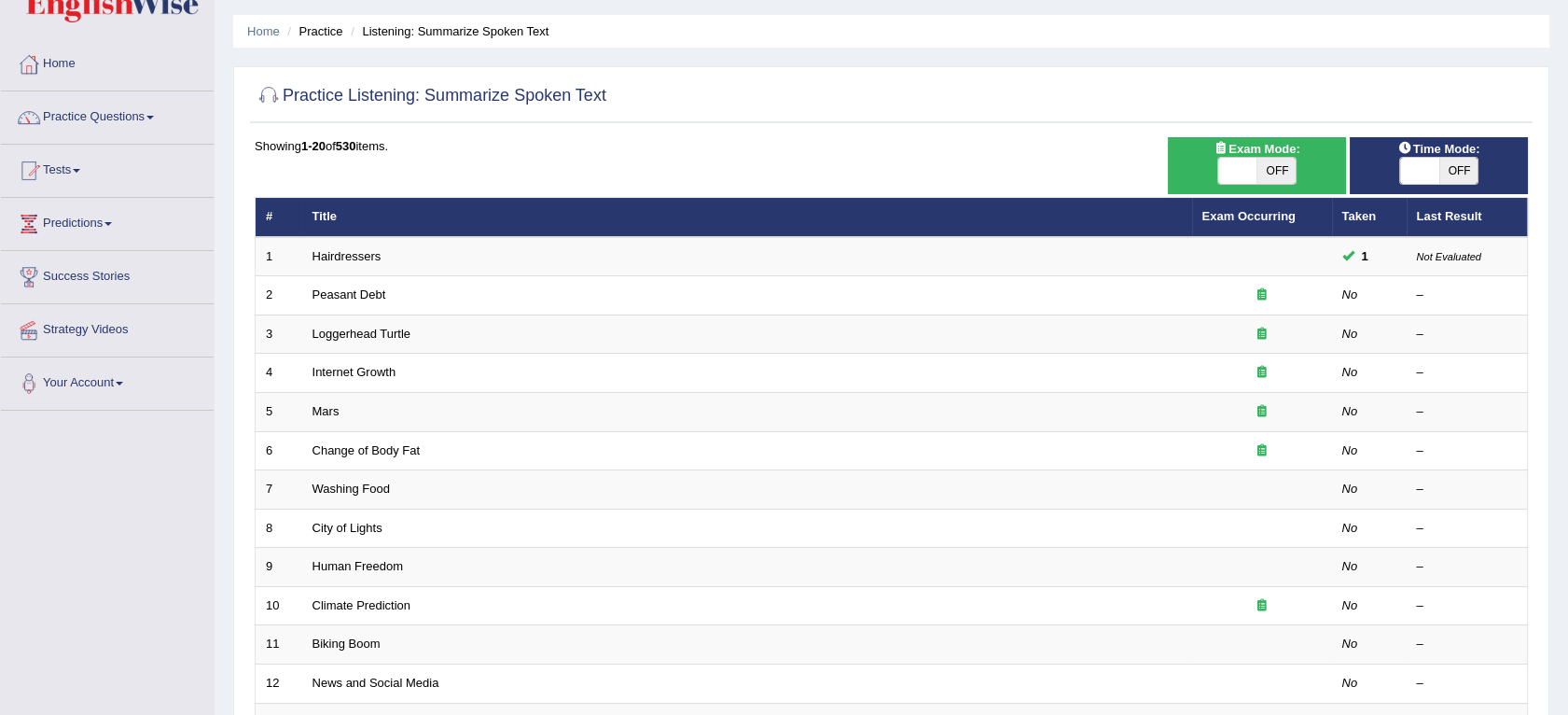
scroll to position [195, 0]
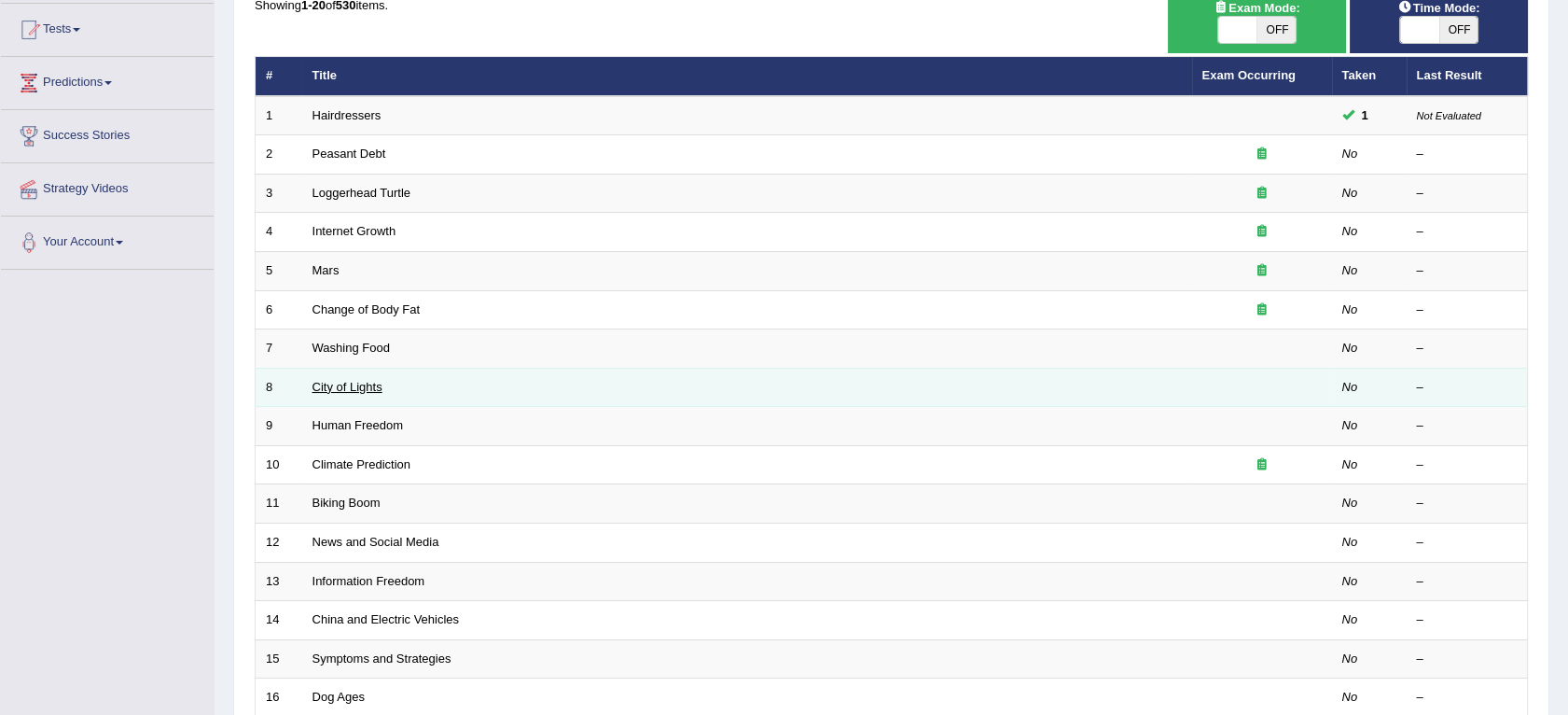
click at [344, 380] on link "City of Lights" at bounding box center [347, 386] width 70 height 14
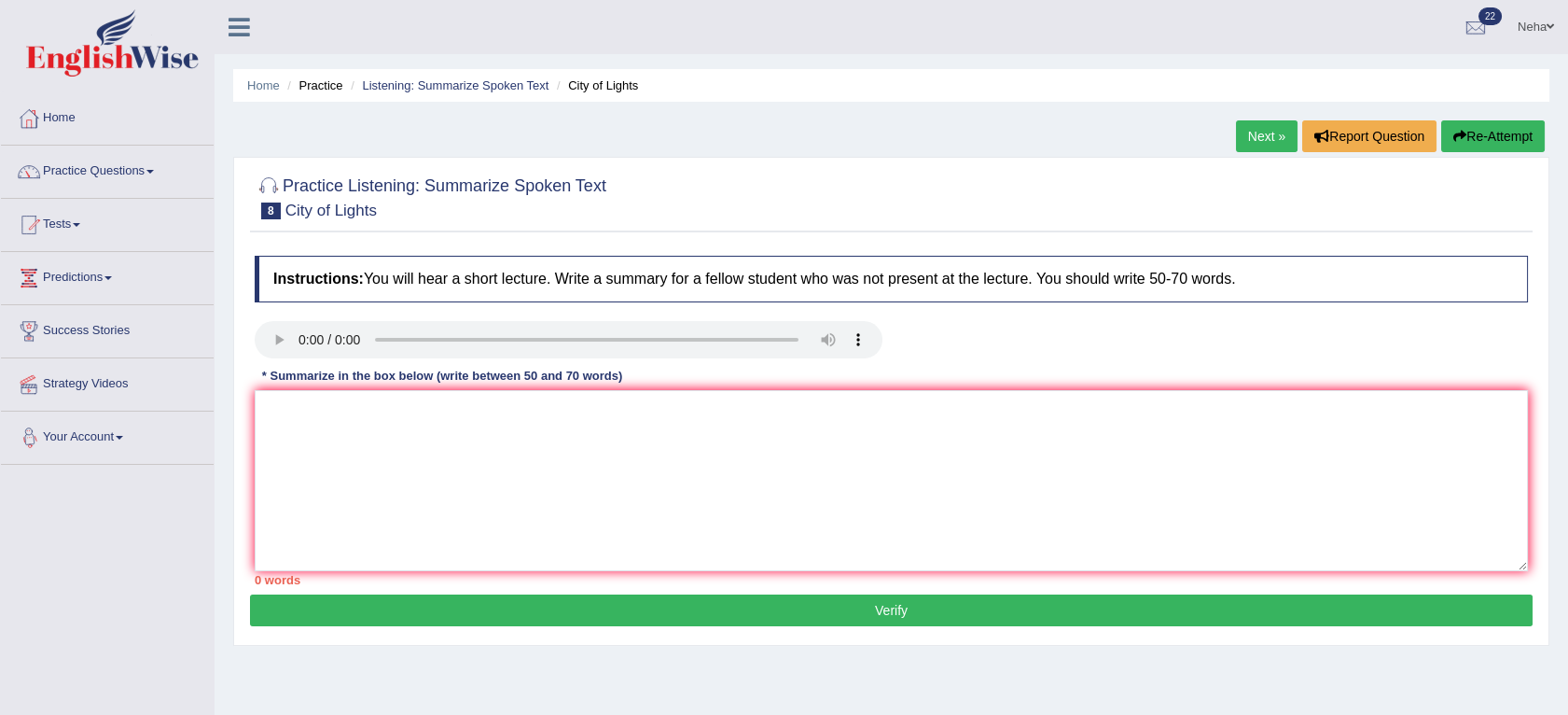
click at [303, 481] on div "Instructions: You will hear a short lecture. Write a summary for a fellow stude…" at bounding box center [891, 420] width 1283 height 348
drag, startPoint x: 507, startPoint y: 4, endPoint x: 1042, endPoint y: 7, distance: 535.0
click at [1042, 7] on ul "Neha Toggle navigation Username: Neha_Bhati Access Type: Online Subscription: D…" at bounding box center [1094, 26] width 947 height 53
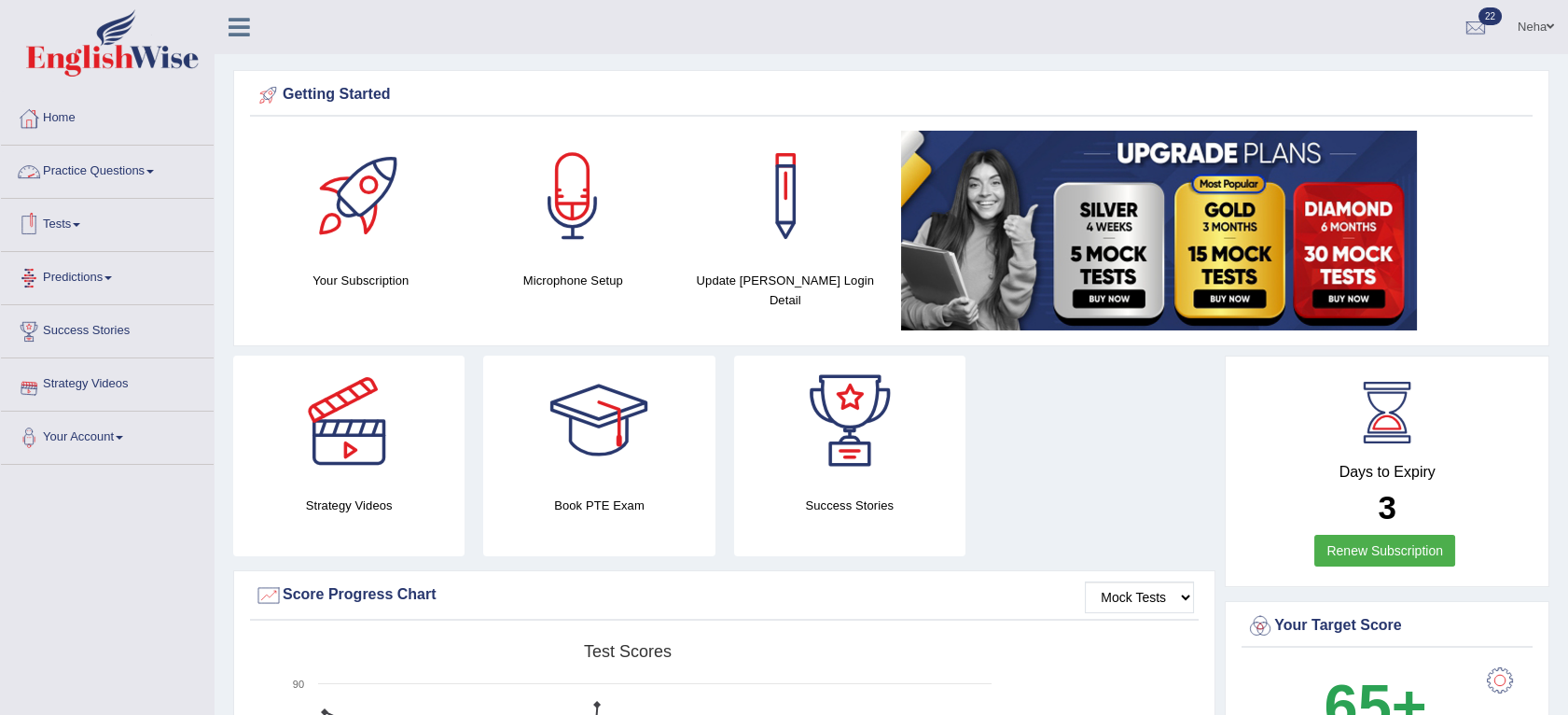
click at [113, 167] on link "Practice Questions" at bounding box center [107, 168] width 212 height 47
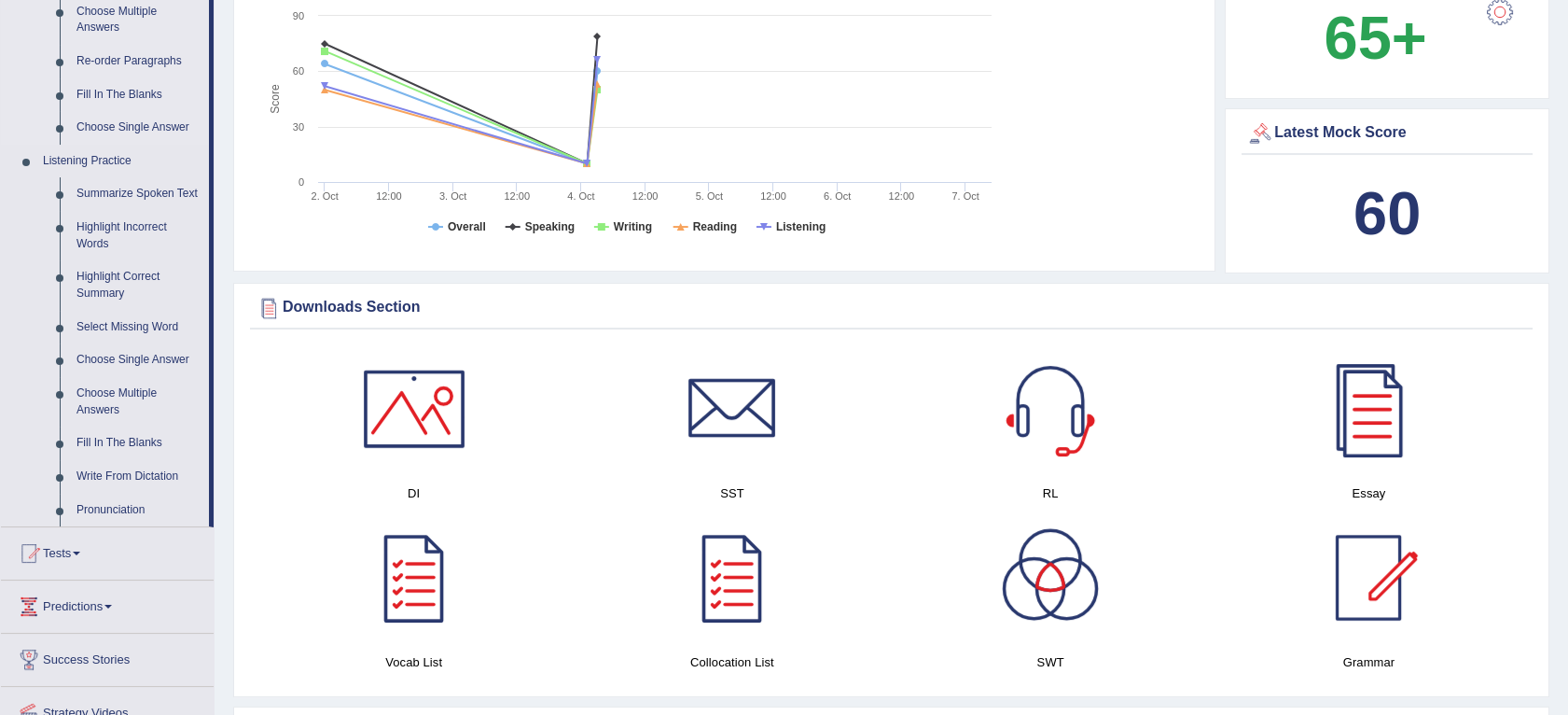
scroll to position [667, 0]
click at [84, 190] on link "Summarize Spoken Text" at bounding box center [138, 194] width 141 height 34
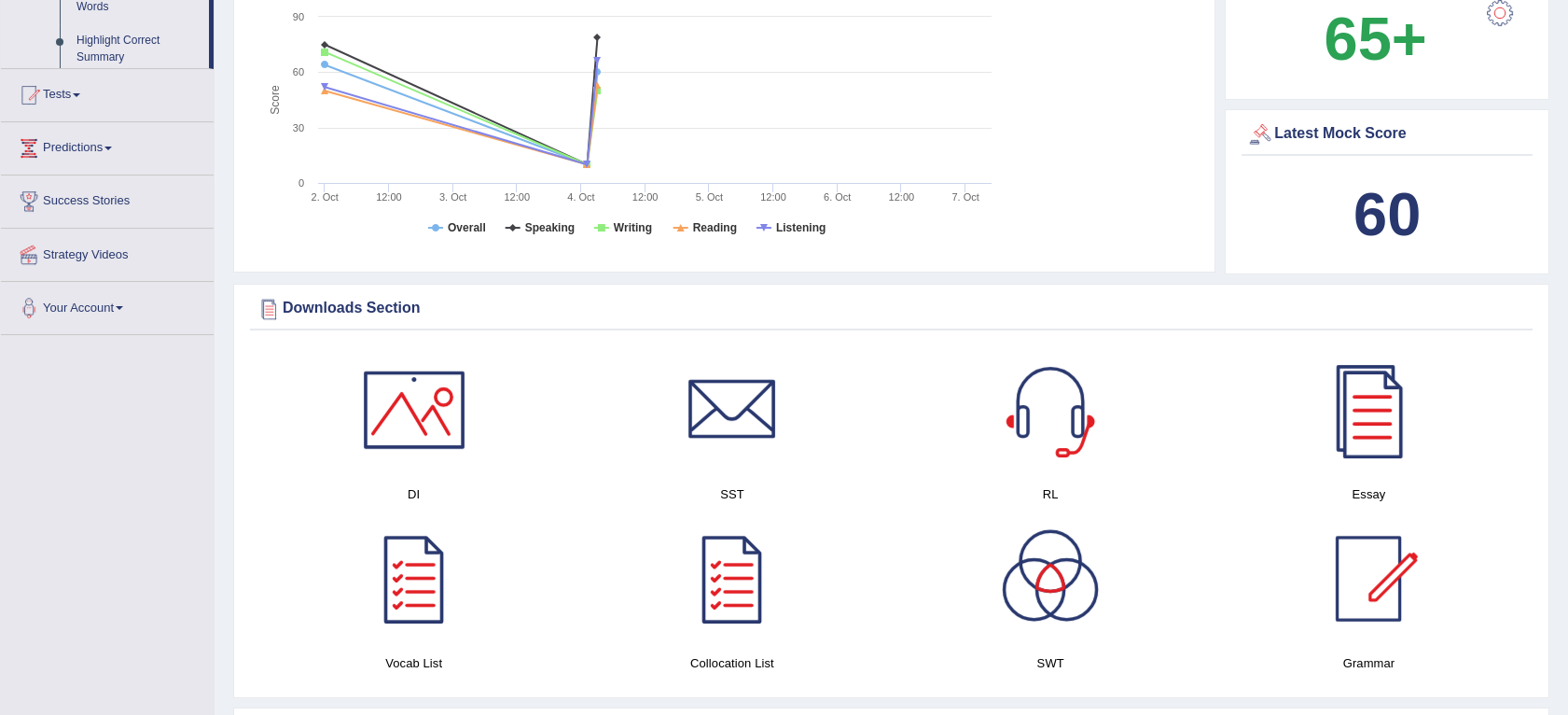
scroll to position [381, 0]
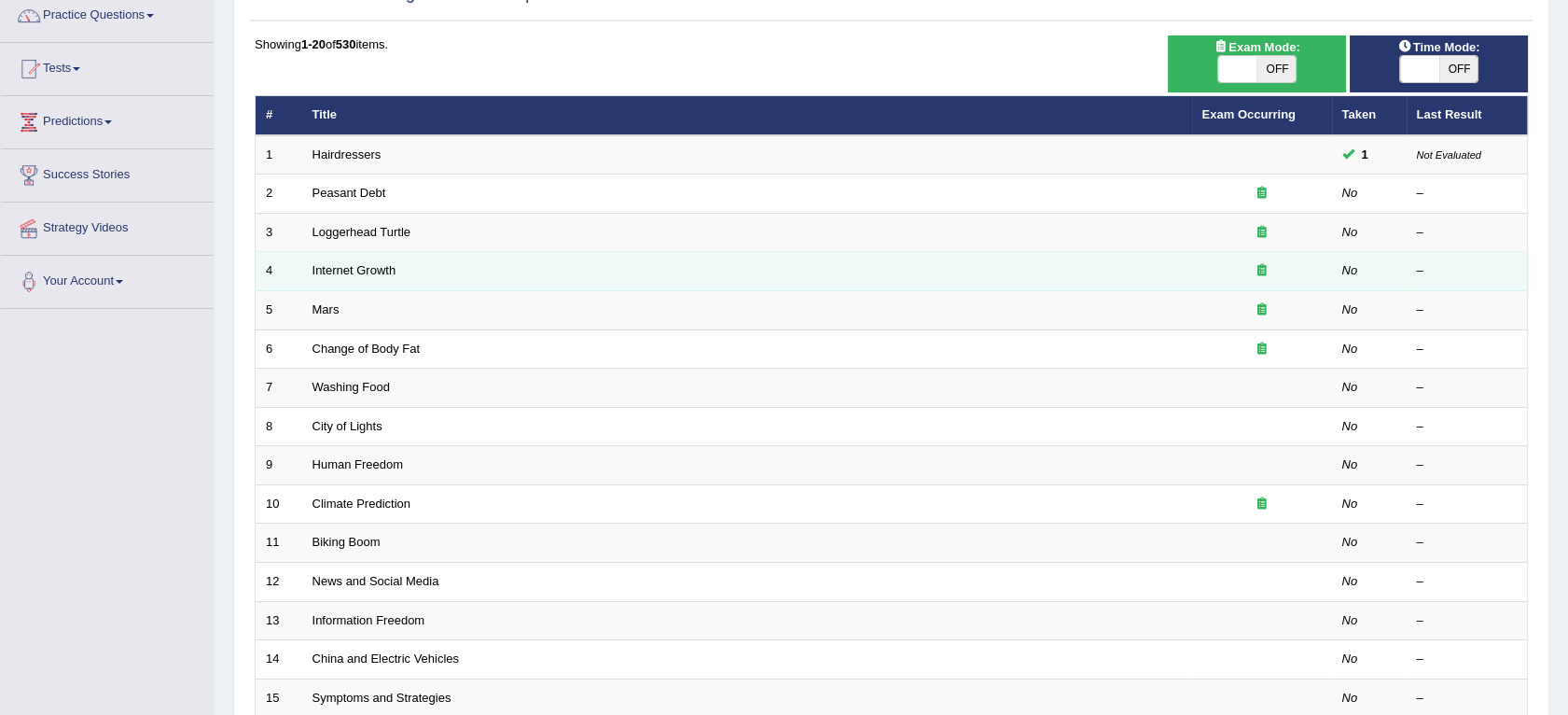
scroll to position [158, 0]
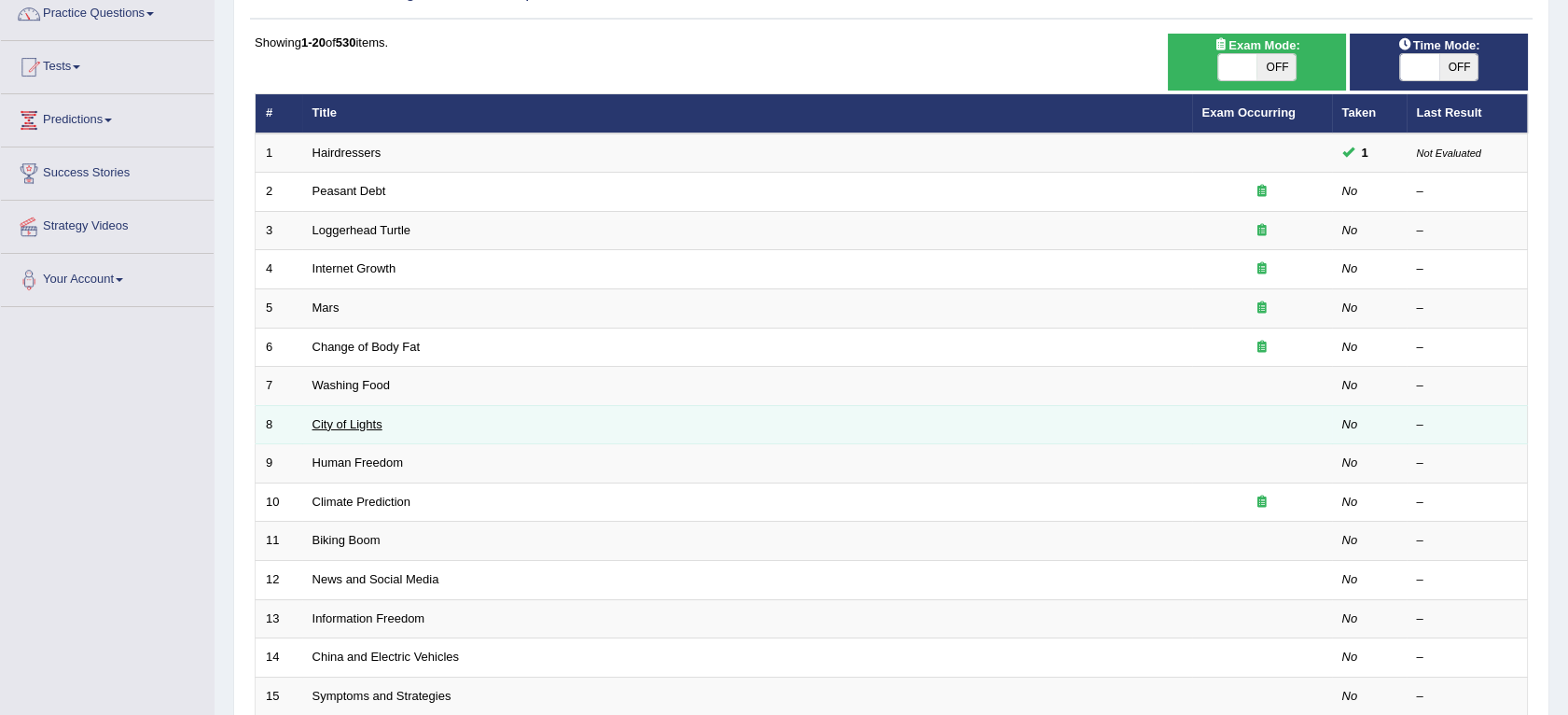
click at [362, 418] on link "City of Lights" at bounding box center [347, 424] width 70 height 14
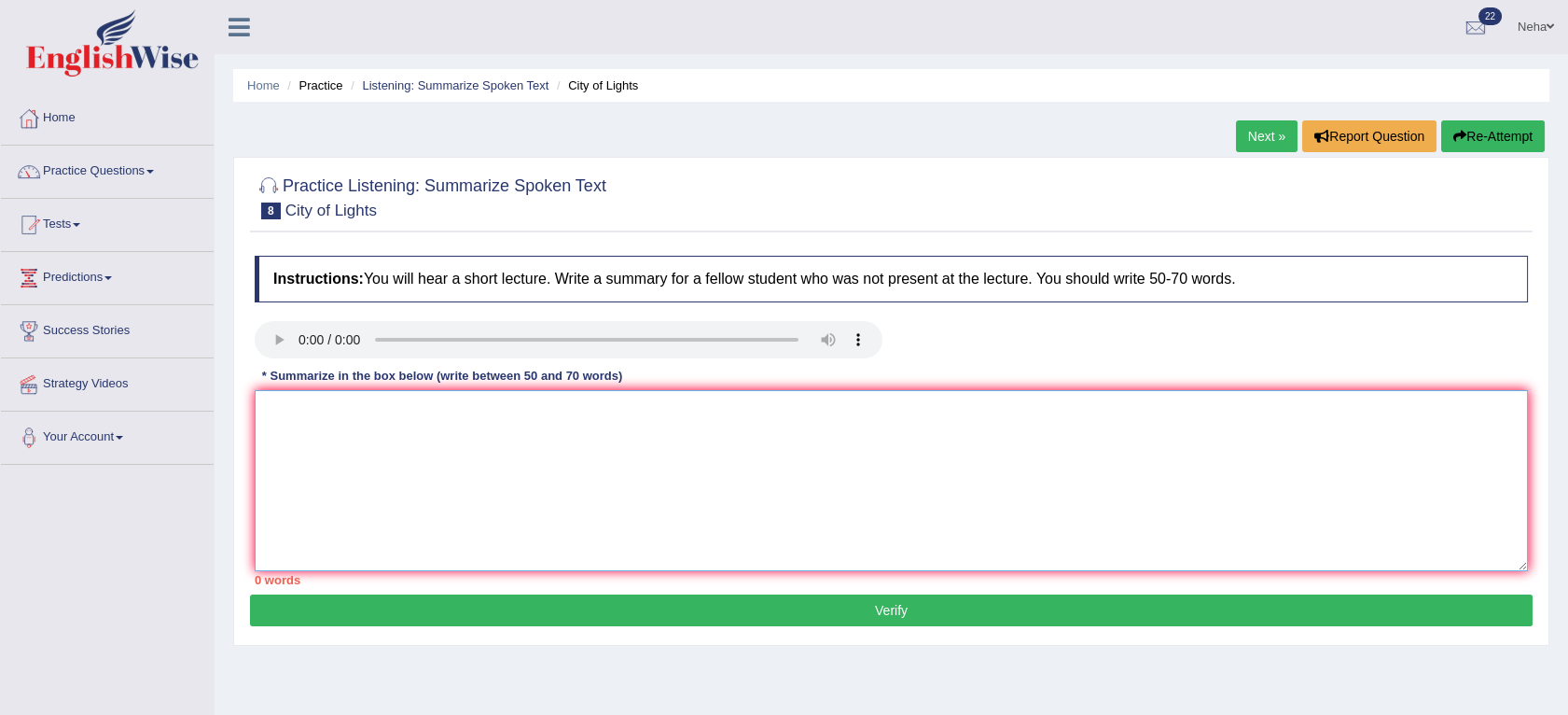
paste textarea "The speaker provided a comprehensive overview of [main topic], highlighting sev…"
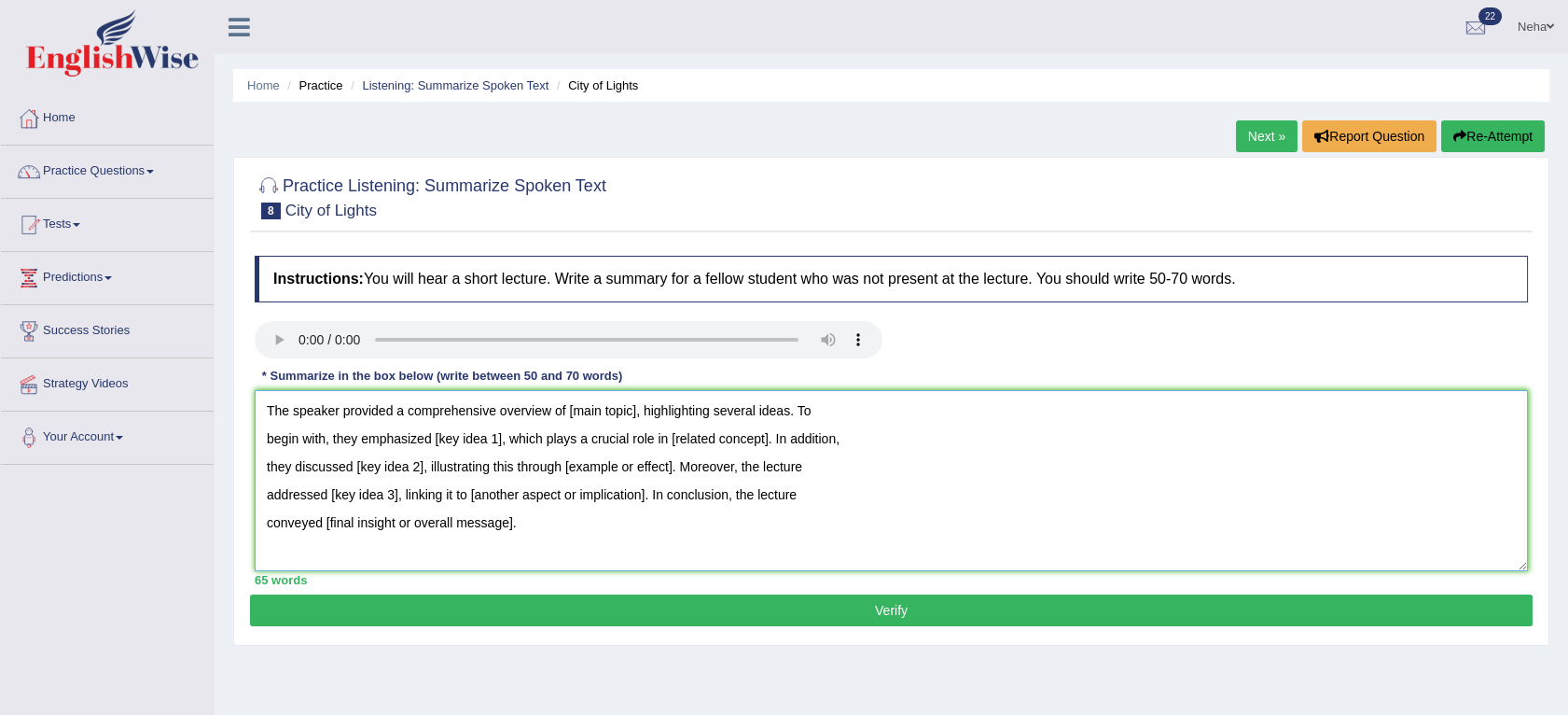
click at [631, 412] on textarea "The speaker provided a comprehensive overview of [main topic], highlighting sev…" at bounding box center [891, 481] width 1273 height 181
click at [634, 414] on textarea "The speaker provided a comprehensive overview of [main topic], highlighting sev…" at bounding box center [891, 481] width 1273 height 181
click at [500, 439] on textarea "The speaker provided a comprehensive overview of city of lights, highlighting s…" at bounding box center [891, 481] width 1273 height 181
click at [496, 439] on textarea "The speaker provided a comprehensive overview of city of lights, highlighting s…" at bounding box center [891, 481] width 1273 height 181
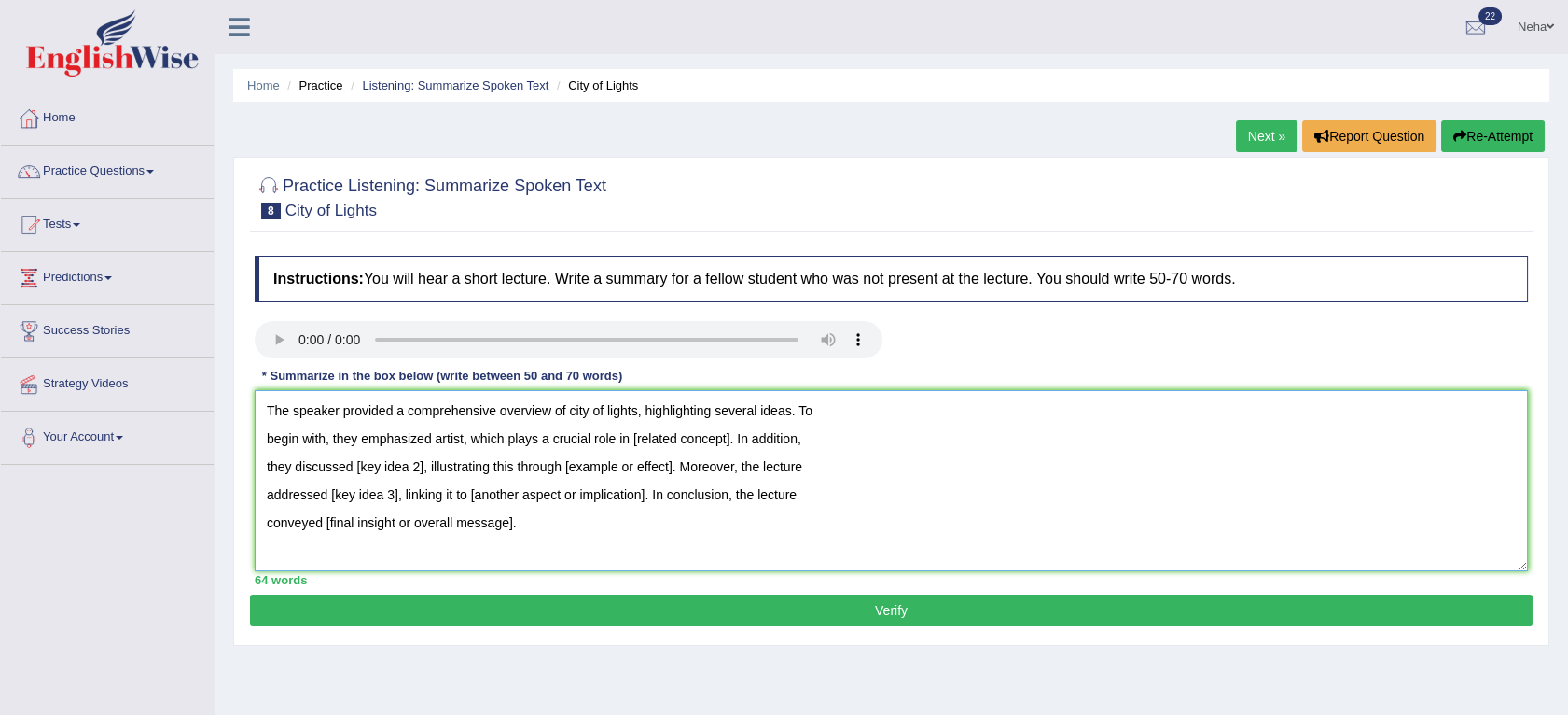
click at [421, 478] on textarea "The speaker provided a comprehensive overview of city of lights, highlighting s…" at bounding box center [891, 481] width 1273 height 181
click at [726, 441] on textarea "The speaker provided a comprehensive overview of city of lights, highlighting s…" at bounding box center [891, 481] width 1273 height 181
click at [355, 466] on textarea "The speaker provided a comprehensive overview of city of lights, highlighting s…" at bounding box center [891, 481] width 1273 height 181
click at [726, 473] on textarea "The speaker provided a comprehensive overview of city of lights, highlighting s…" at bounding box center [891, 481] width 1273 height 181
click at [723, 466] on textarea "The speaker provided a comprehensive overview of city of lights, highlighting s…" at bounding box center [891, 481] width 1273 height 181
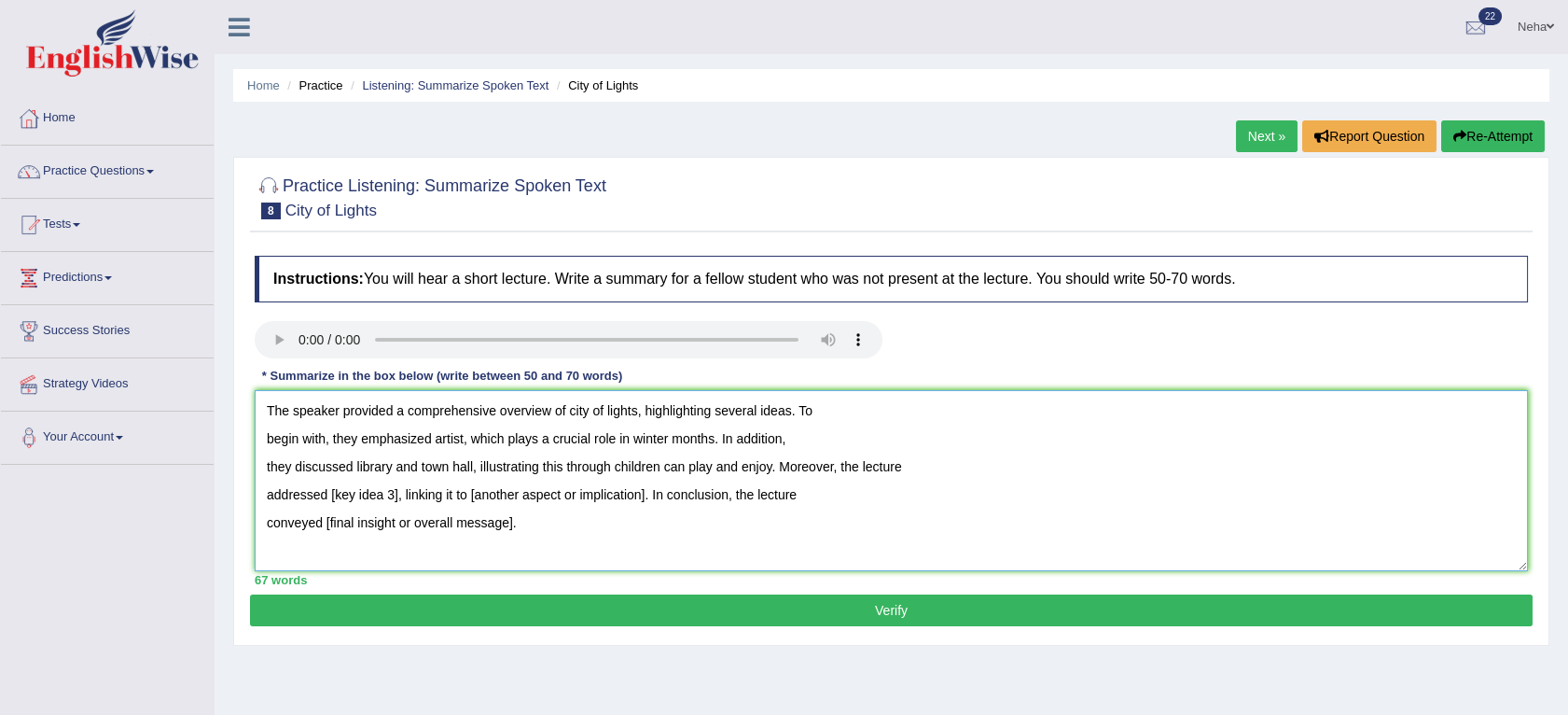
click at [394, 500] on textarea "The speaker provided a comprehensive overview of city of lights, highlighting s…" at bounding box center [891, 481] width 1273 height 181
click at [510, 526] on textarea "The speaker provided a comprehensive overview of city of lights, highlighting s…" at bounding box center [891, 481] width 1273 height 181
click at [409, 502] on textarea "The speaker provided a comprehensive overview of city of lights, highlighting s…" at bounding box center [891, 481] width 1273 height 181
click at [323, 530] on textarea "The speaker provided a comprehensive overview of city of lights, highlighting s…" at bounding box center [891, 481] width 1273 height 181
click at [736, 490] on textarea "The speaker provided a comprehensive overview of city of lights, highlighting s…" at bounding box center [891, 481] width 1273 height 181
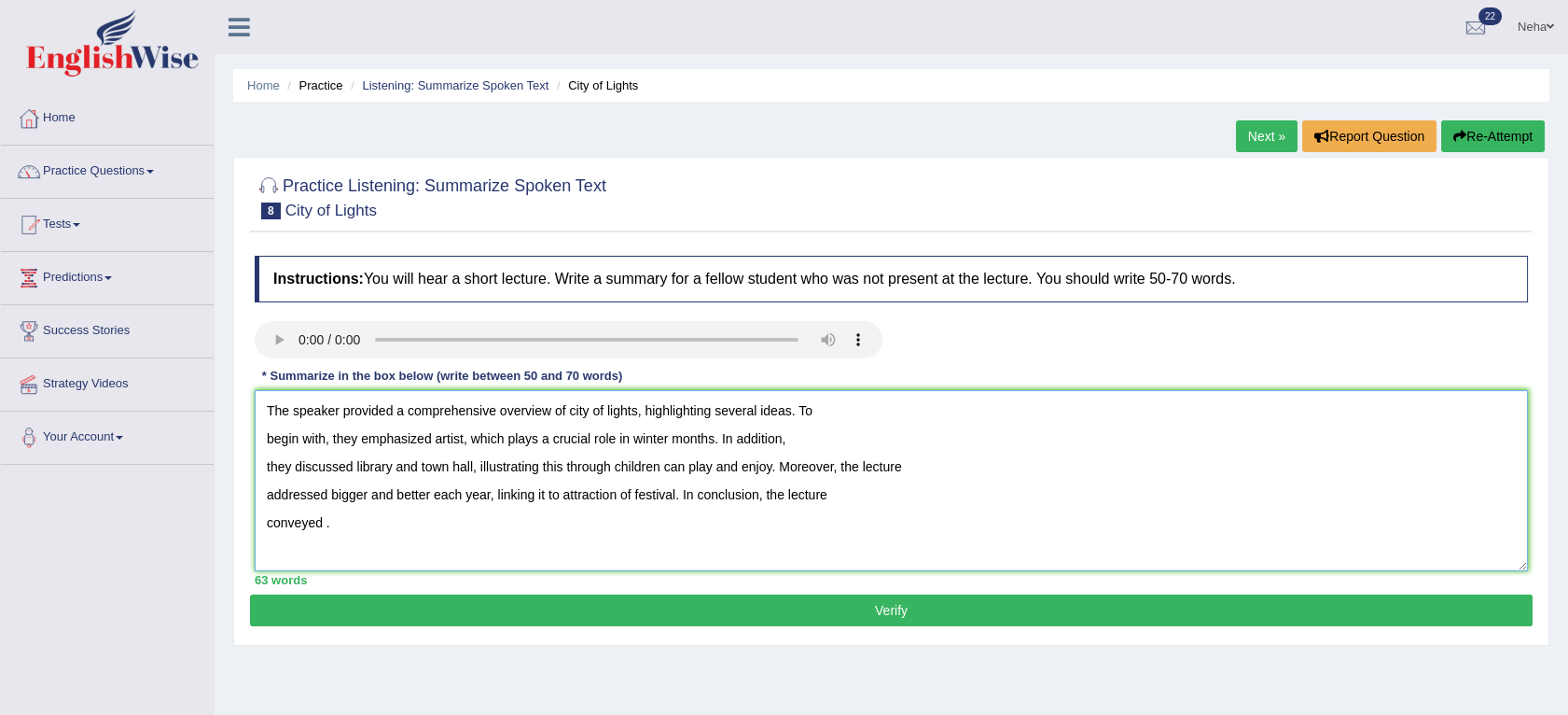
click at [335, 532] on textarea "The speaker provided a comprehensive overview of city of lights, highlighting s…" at bounding box center [891, 481] width 1273 height 181
click at [358, 526] on textarea "The speaker provided a comprehensive overview of city of lights, highlighting s…" at bounding box center [891, 481] width 1273 height 181
click at [457, 530] on textarea "The speaker provided a comprehensive overview of city of lights, highlighting s…" at bounding box center [891, 481] width 1273 height 181
click at [261, 438] on textarea "The speaker provided a comprehensive overview of city of lights, highlighting s…" at bounding box center [891, 481] width 1273 height 181
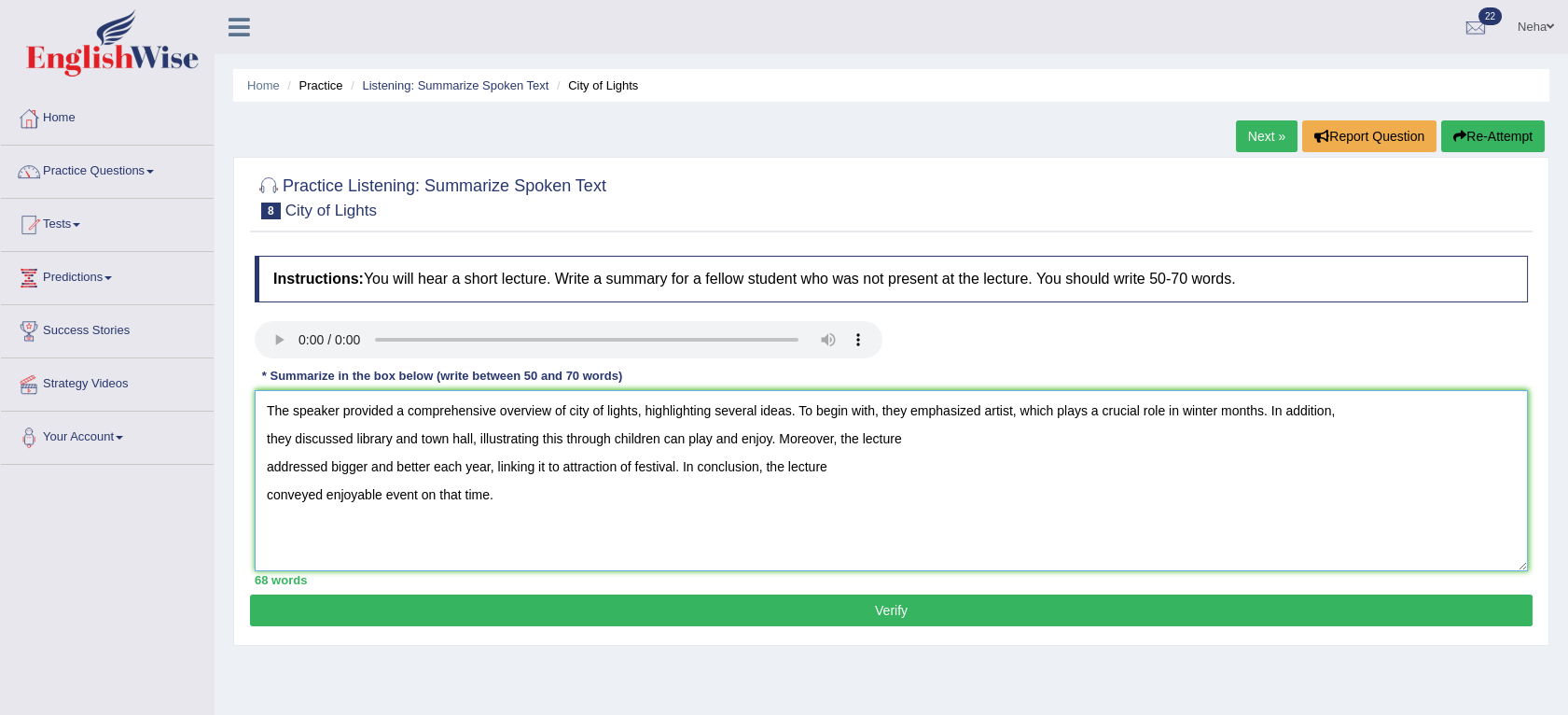
click at [267, 472] on textarea "The speaker provided a comprehensive overview of city of lights, highlighting s…" at bounding box center [891, 481] width 1273 height 181
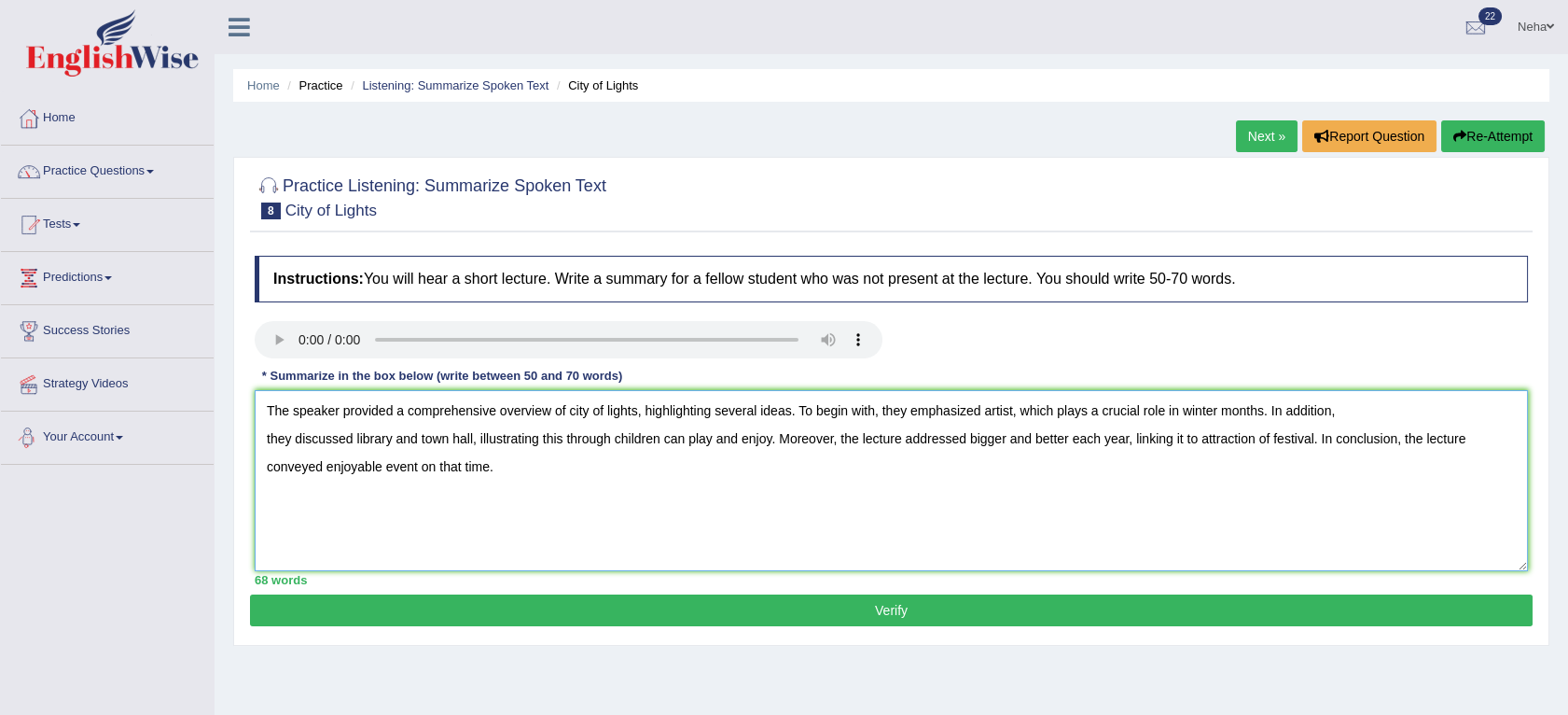
click at [265, 434] on textarea "The speaker provided a comprehensive overview of city of lights, highlighting s…" at bounding box center [891, 481] width 1273 height 181
click at [261, 472] on textarea "The speaker provided a comprehensive overview of city of lights, highlighting s…" at bounding box center [891, 481] width 1273 height 181
click at [1476, 436] on textarea "The speaker provided a comprehensive overview of city of lights, highlighting s…" at bounding box center [891, 481] width 1273 height 181
type textarea "The speaker provided a comprehensive overview of city of lights, highlighting s…"
click at [976, 607] on button "Verify" at bounding box center [891, 609] width 1283 height 32
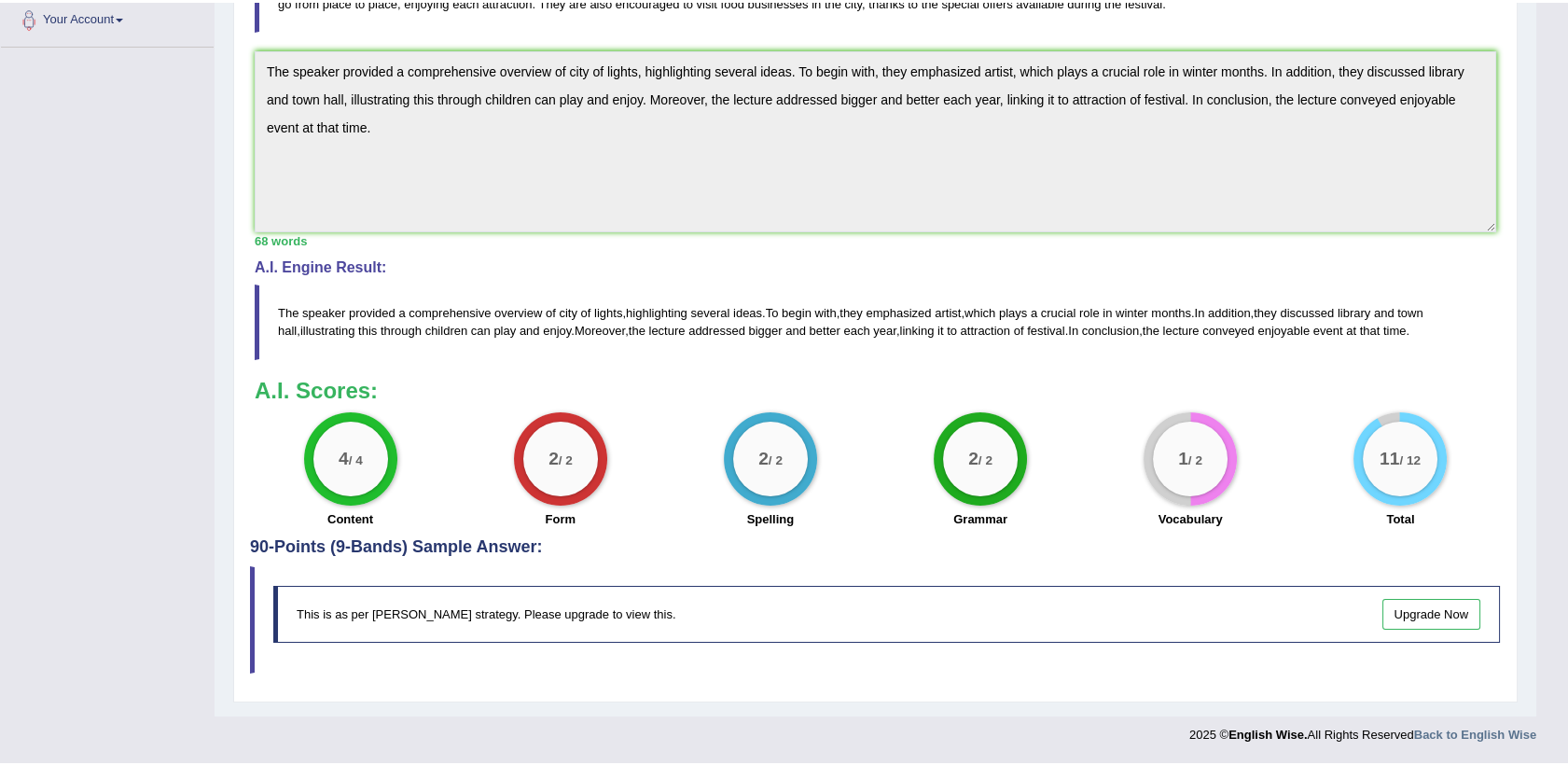
scroll to position [415, 0]
